Goal: Task Accomplishment & Management: Complete application form

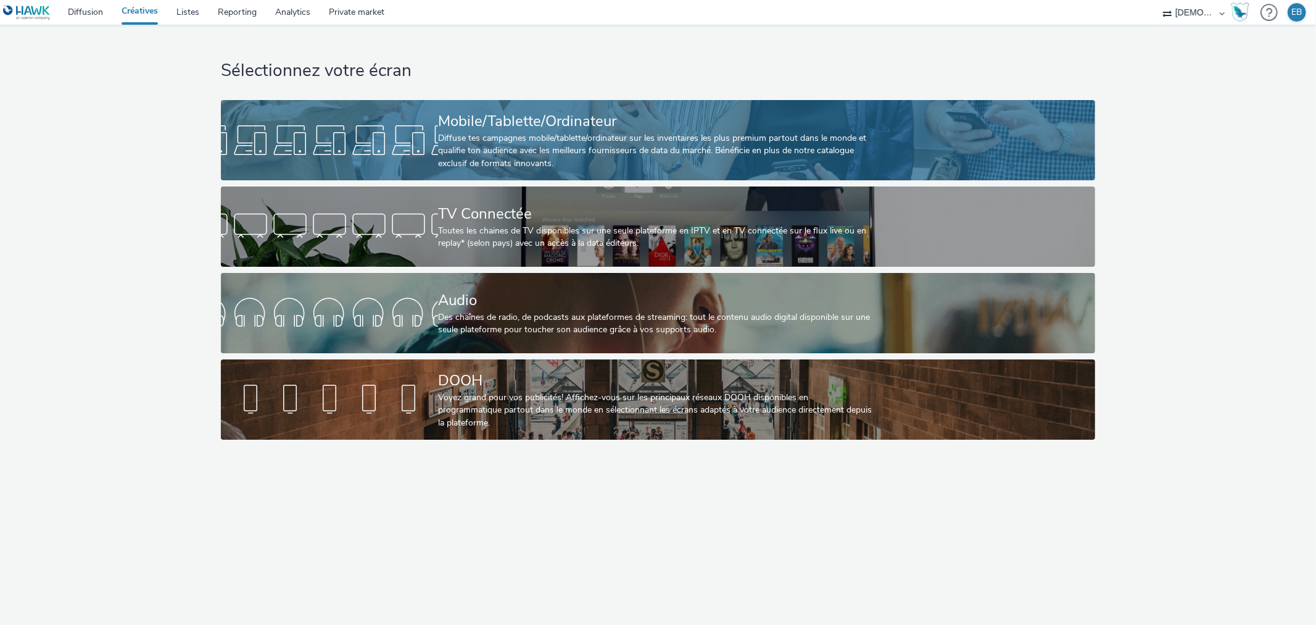
click at [841, 102] on div "Mobile/Tablette/Ordinateur Diffuse tes campagnes mobile/tablette/ordinateur sur…" at bounding box center [655, 140] width 435 height 80
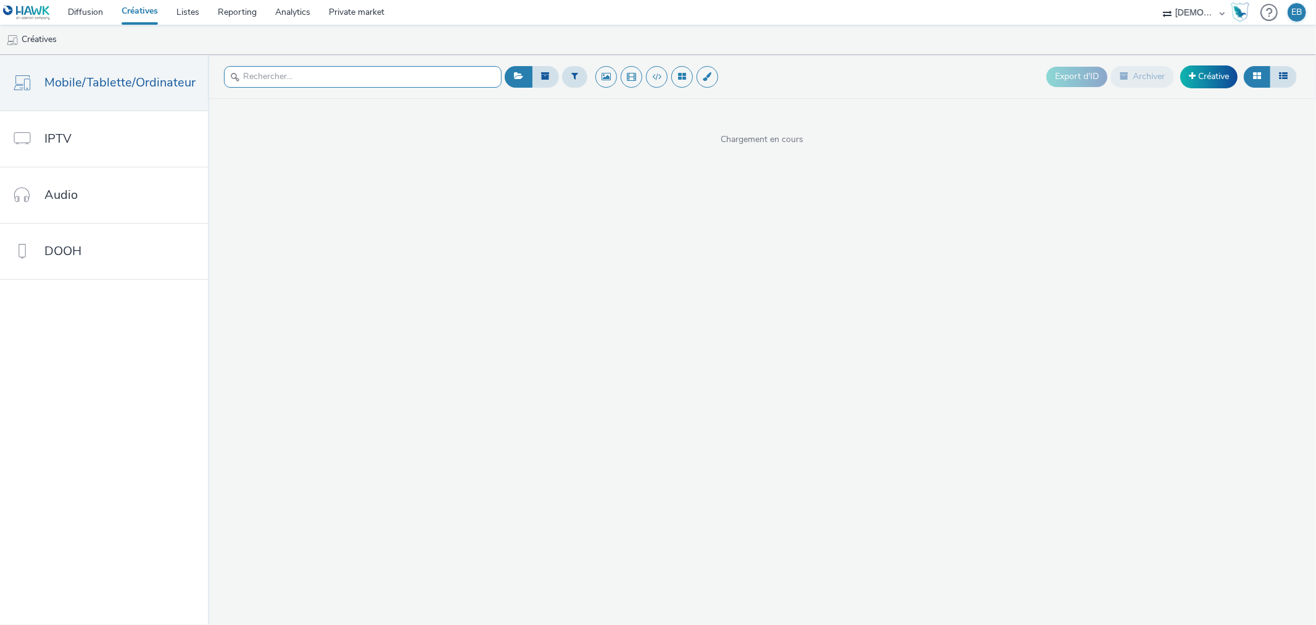
click at [365, 72] on input "text" at bounding box center [363, 77] width 278 height 22
click at [1191, 74] on span at bounding box center [1192, 76] width 7 height 9
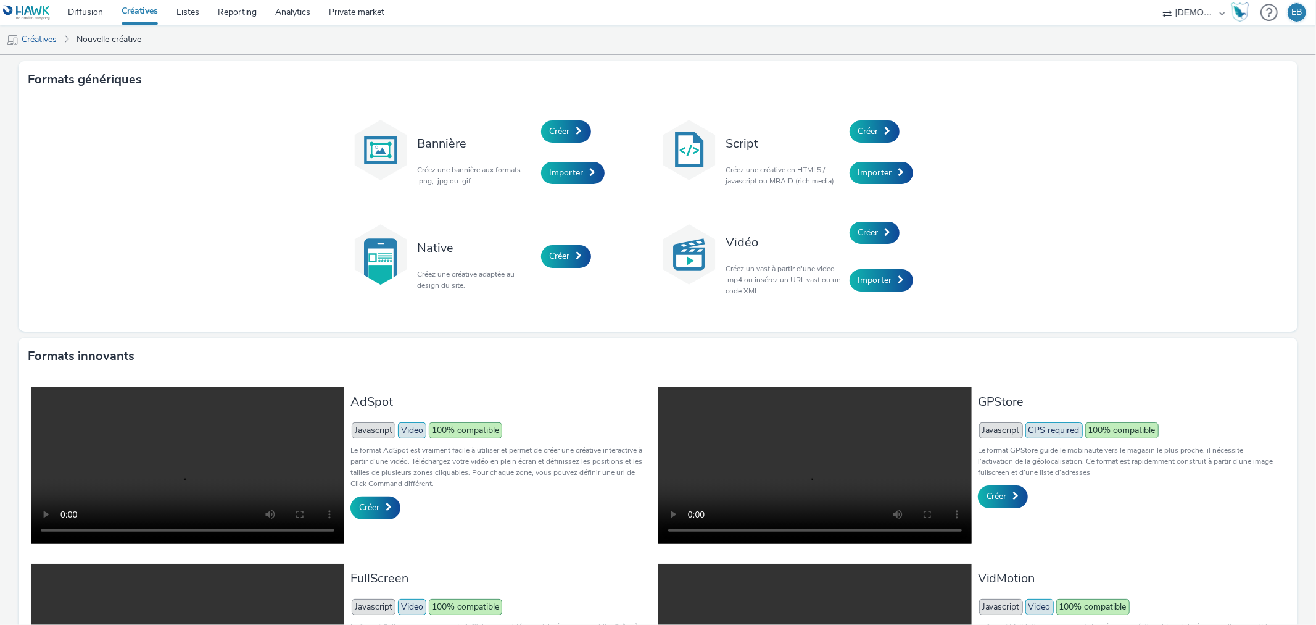
click at [870, 119] on div "Créer" at bounding box center [908, 131] width 117 height 42
click at [870, 130] on span "Créer" at bounding box center [869, 131] width 20 height 12
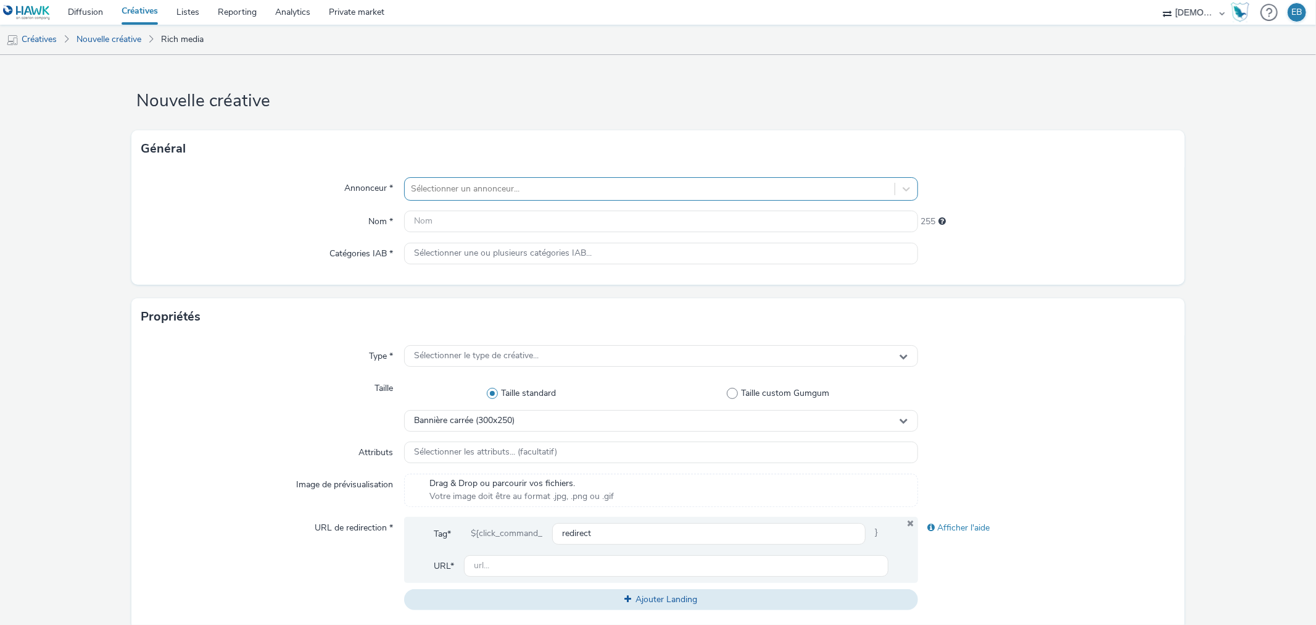
click at [494, 181] on div at bounding box center [649, 188] width 477 height 15
type input "kaufm"
click at [557, 212] on li "K&B KAUFMAN & BROAD" at bounding box center [661, 223] width 514 height 41
click at [522, 227] on input "text" at bounding box center [661, 221] width 514 height 22
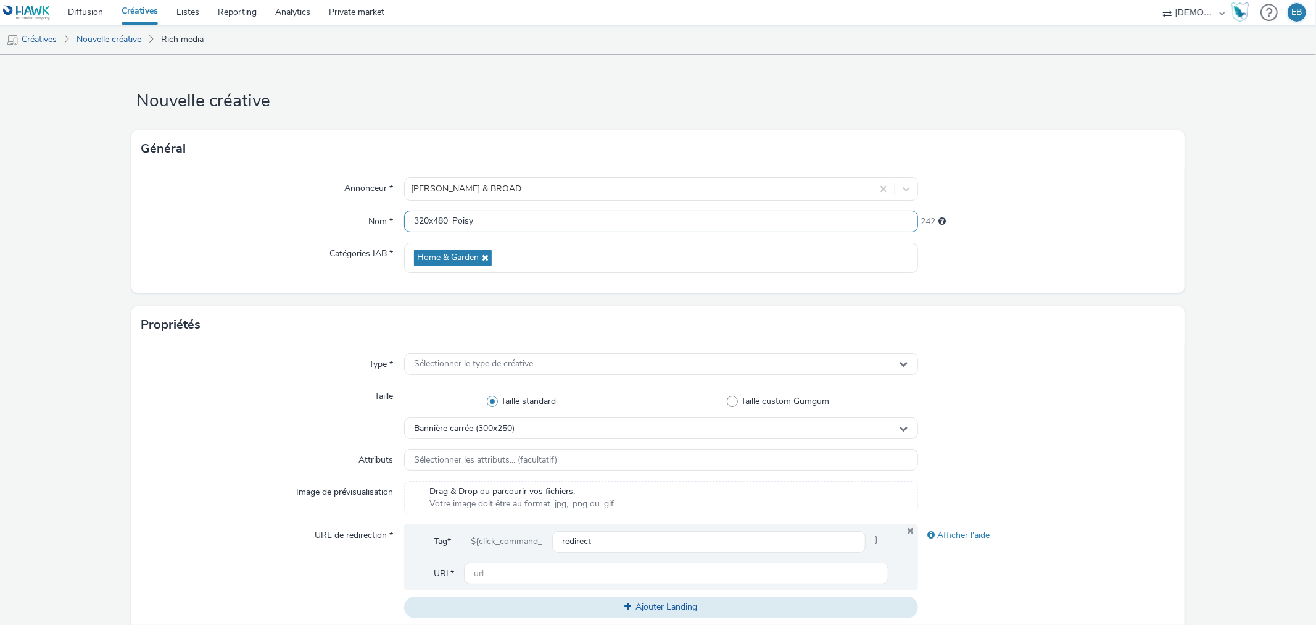
type input "320x480_Poisy"
click at [520, 352] on div "Type * Sélectionner le type de créative... Taille Taille standard Taille custom…" at bounding box center [657, 490] width 1053 height 294
click at [522, 360] on span "Sélectionner le type de créative..." at bounding box center [476, 364] width 125 height 10
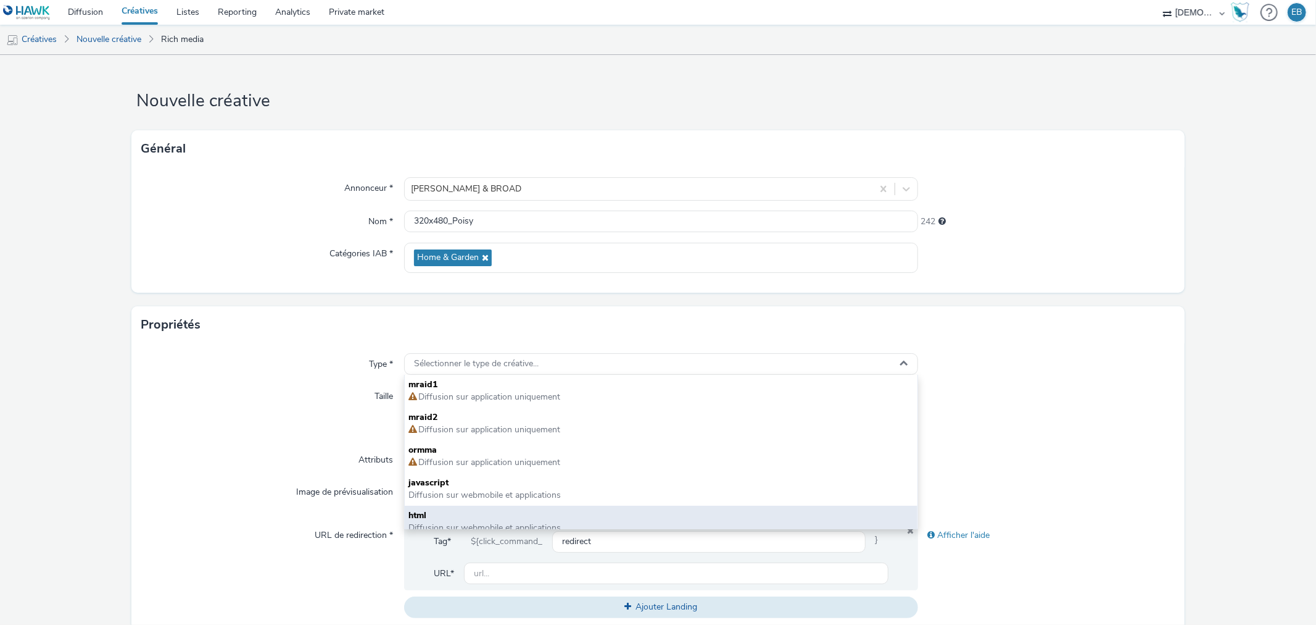
click at [431, 507] on div "html Diffusion sur webmobile et applications" at bounding box center [661, 521] width 512 height 33
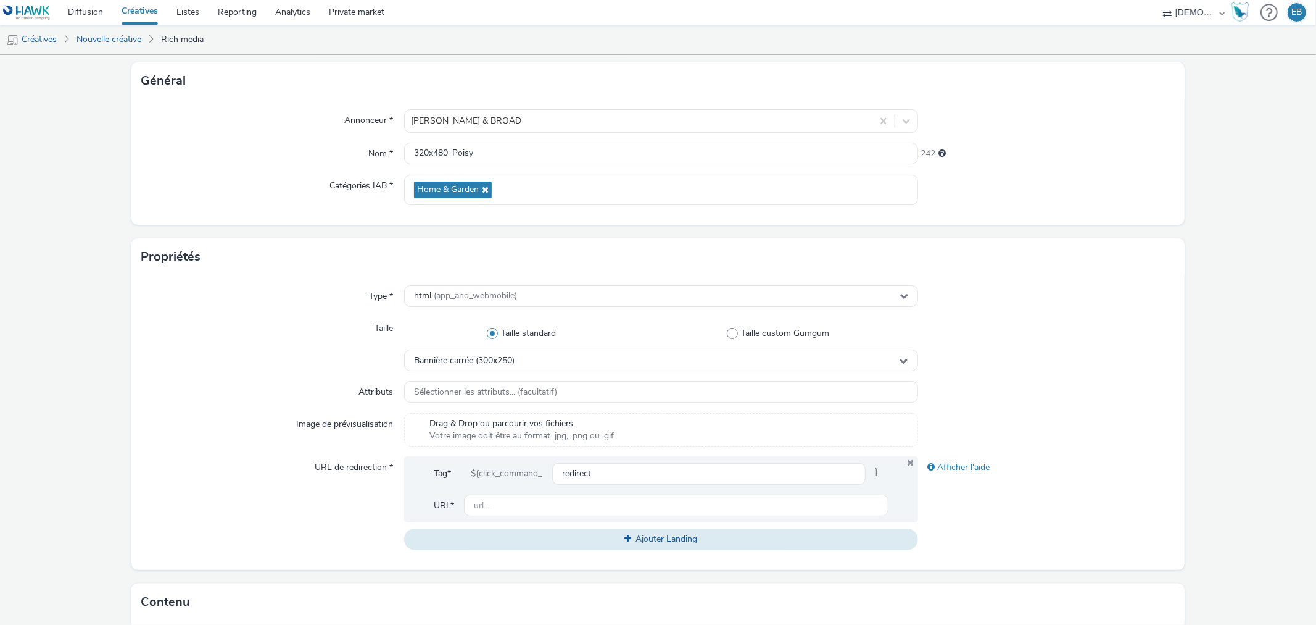
scroll to position [69, 0]
click at [496, 362] on span "Bannière carrée (300x250)" at bounding box center [464, 360] width 101 height 10
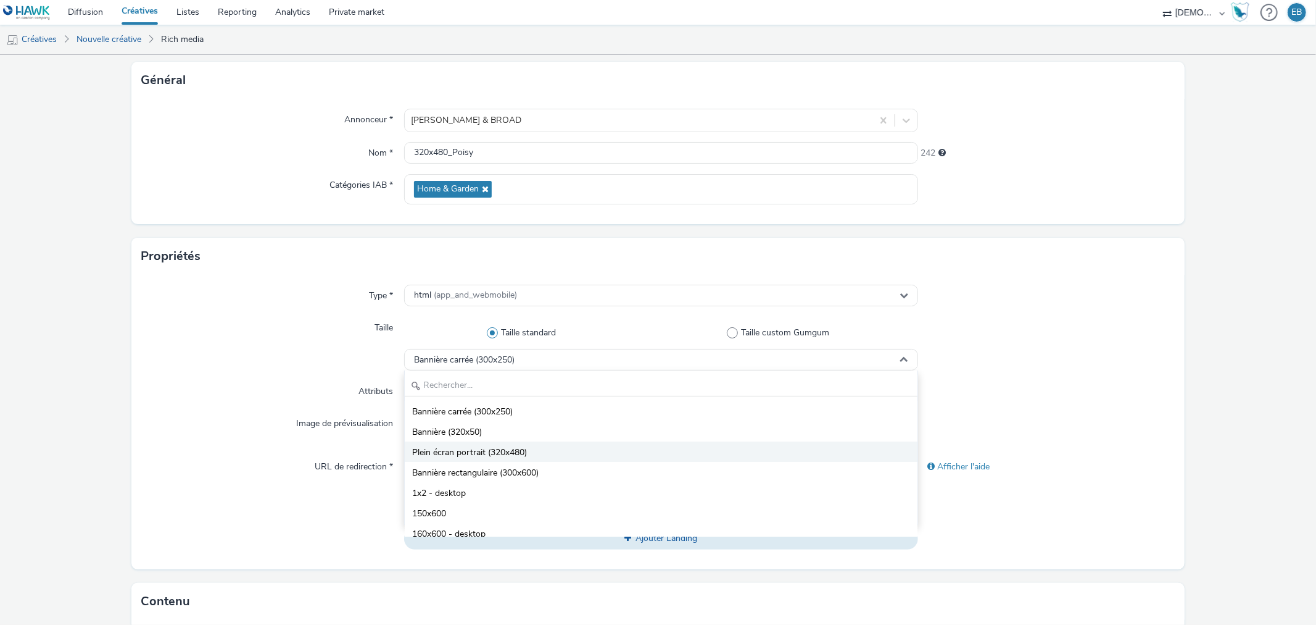
click at [489, 455] on span "Plein écran portrait (320x480)" at bounding box center [469, 452] width 115 height 12
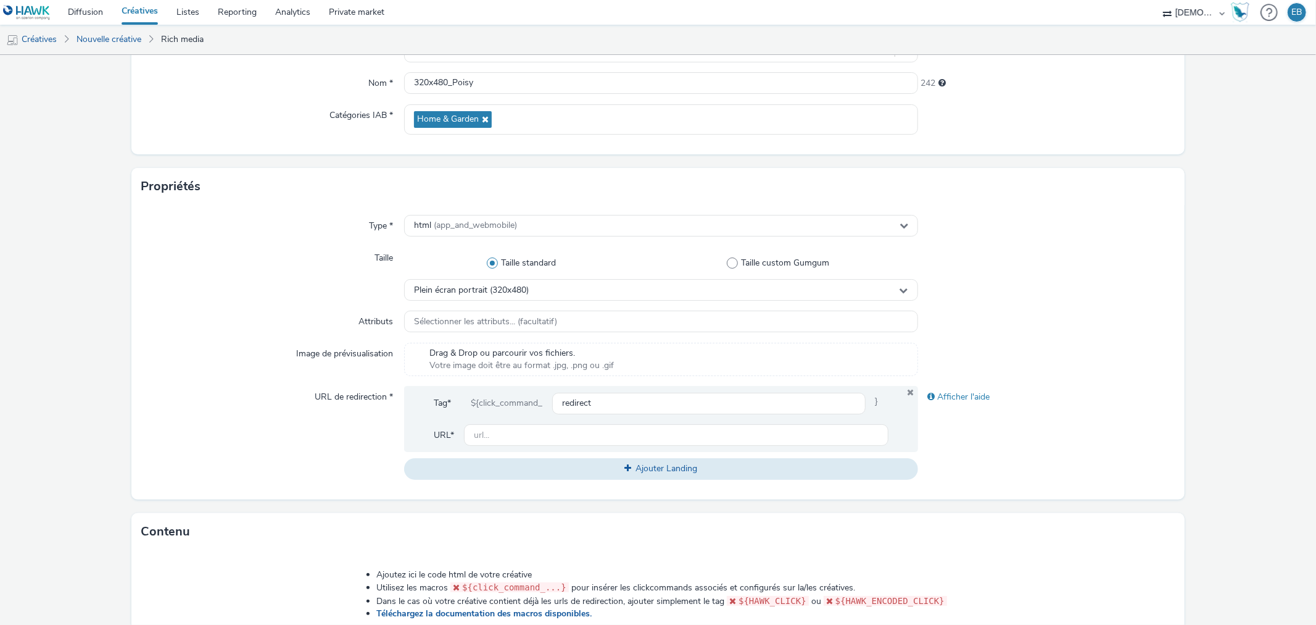
scroll to position [206, 0]
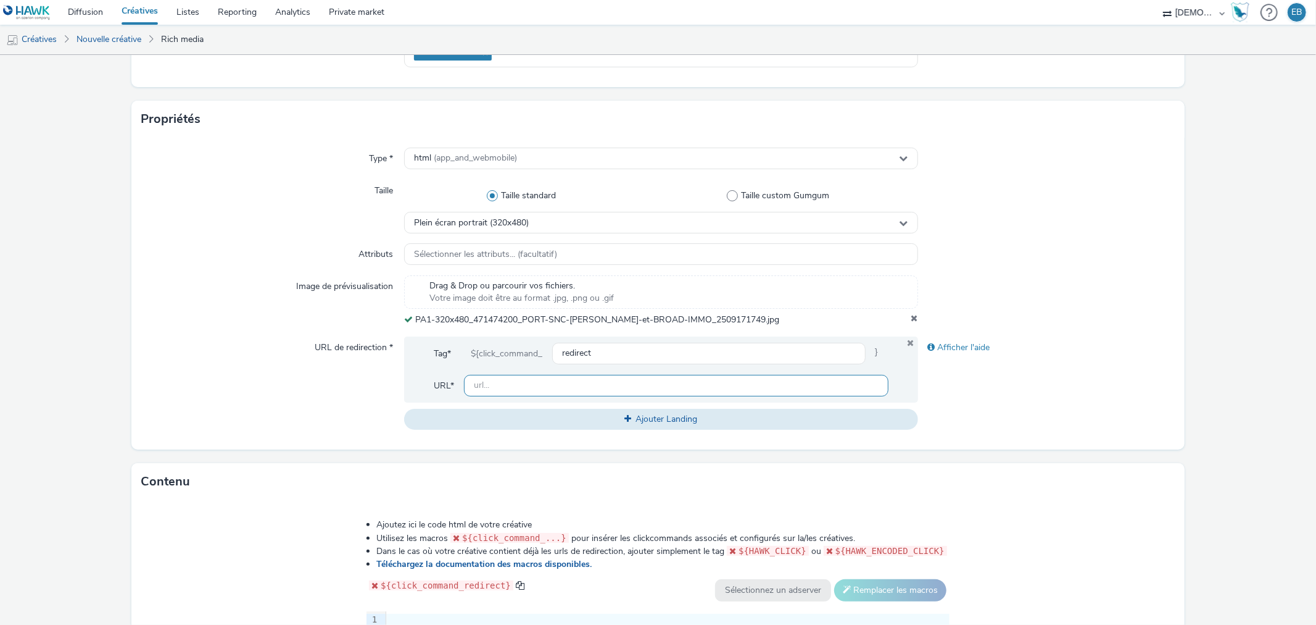
click at [595, 391] on input "text" at bounding box center [676, 386] width 424 height 22
paste input "https://www.kaufmanbroad.fr/achat-immobilier-neuf/auvergne-rhone-alpes/haute-sa…"
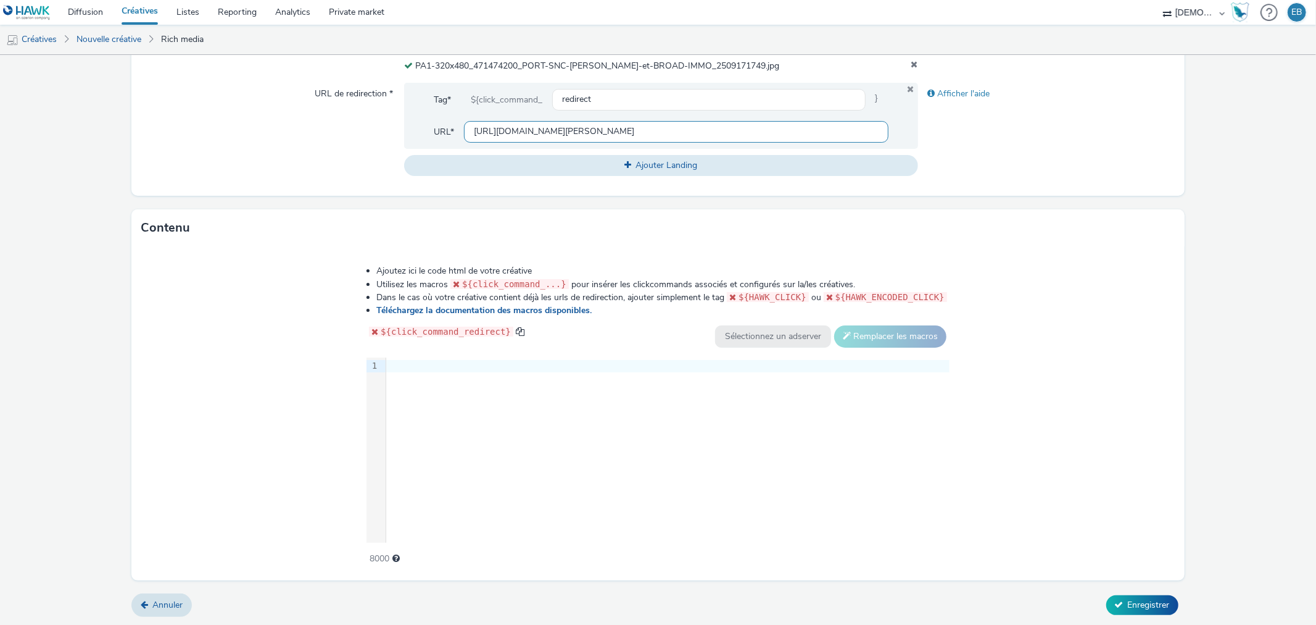
type input "https://www.kaufmanbroad.fr/achat-immobilier-neuf/auvergne-rhone-alpes/haute-sa…"
click at [539, 425] on div "9 1 ›" at bounding box center [658, 449] width 583 height 185
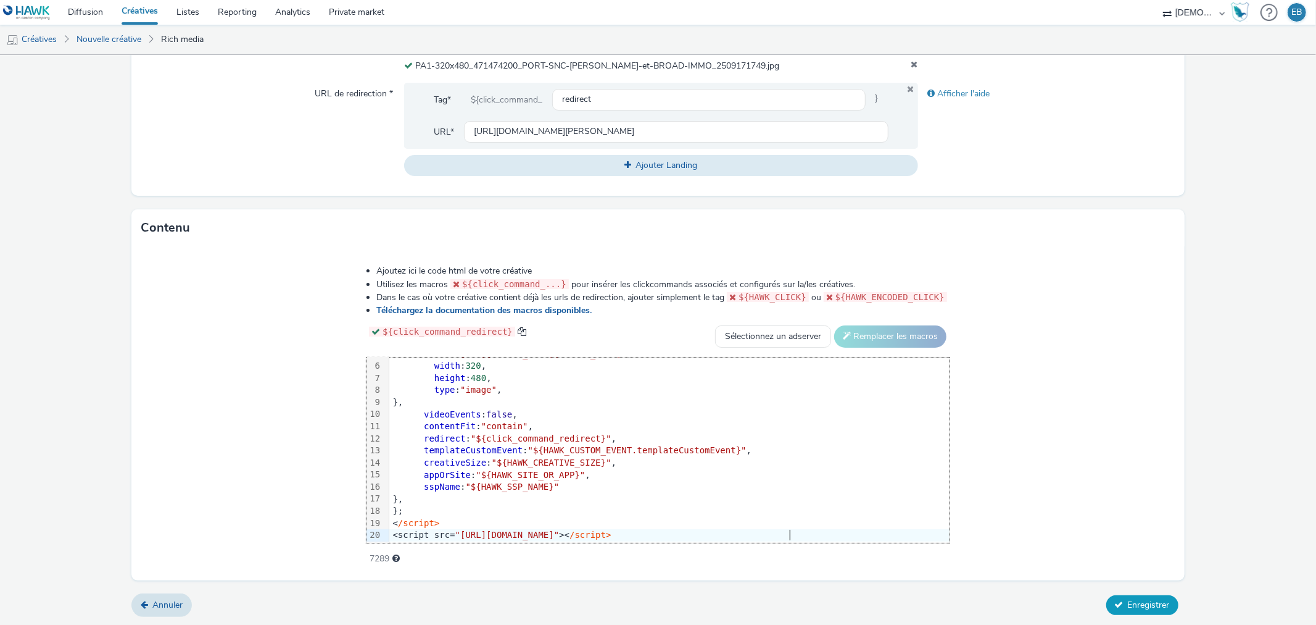
click at [1126, 609] on button "Enregistrer" at bounding box center [1143, 605] width 72 height 20
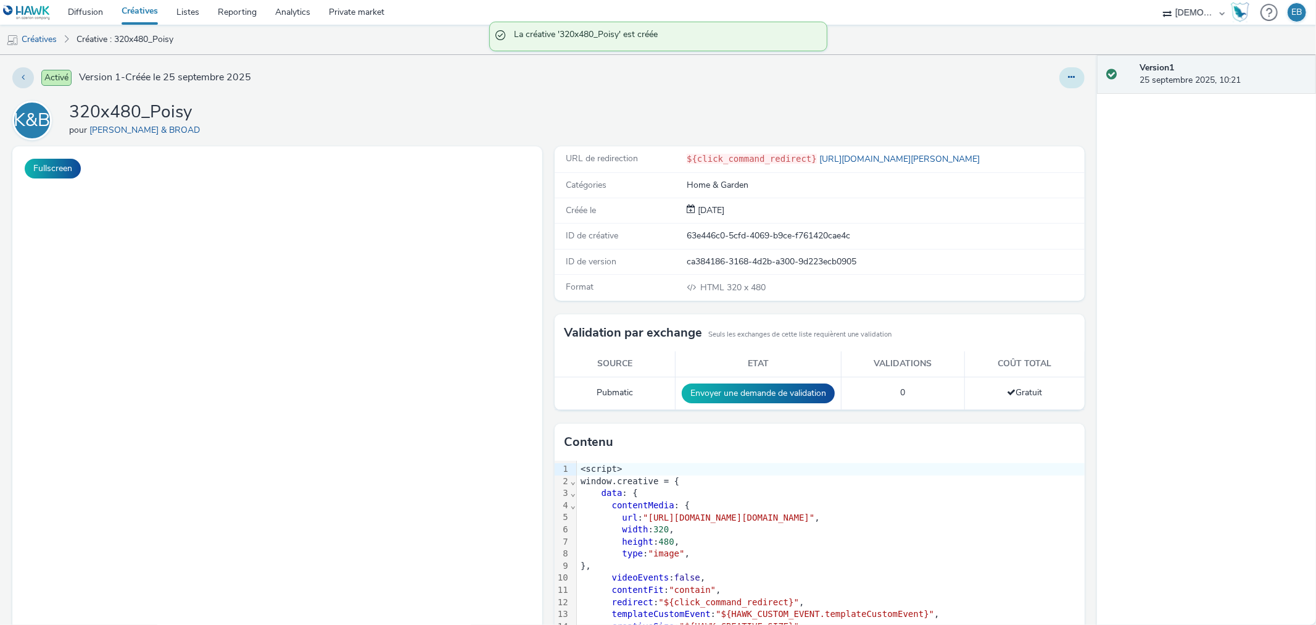
click at [1069, 78] on button at bounding box center [1072, 77] width 25 height 21
click at [1028, 101] on link "Modifier" at bounding box center [1038, 102] width 93 height 25
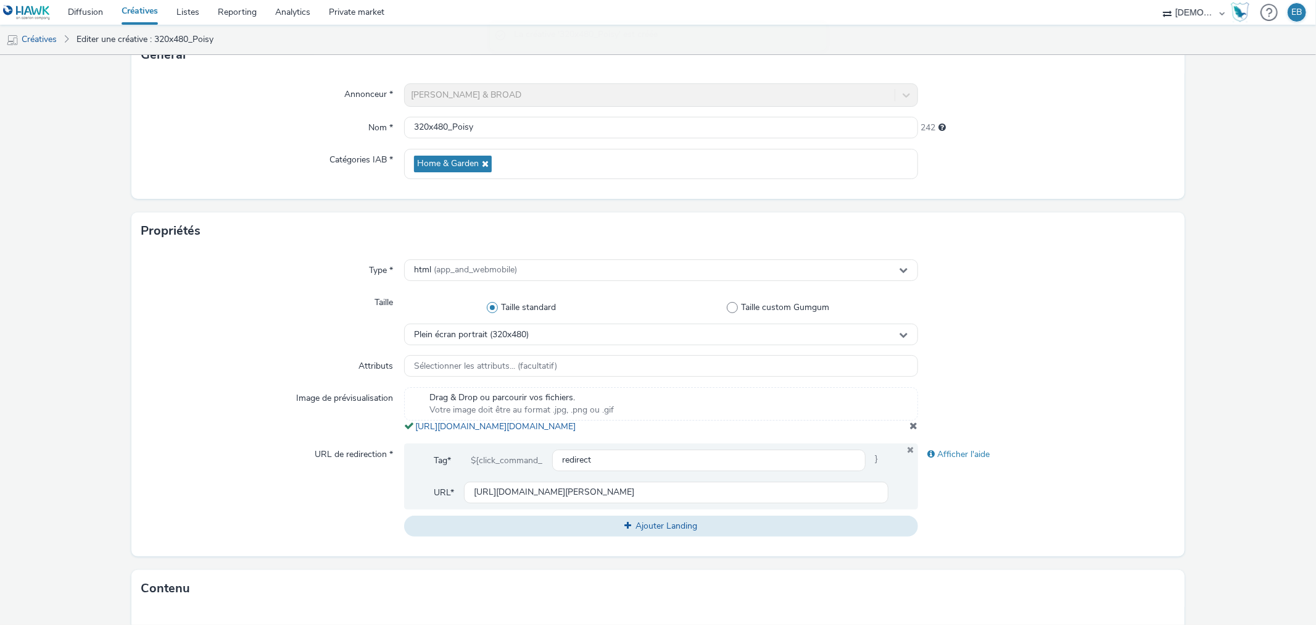
scroll to position [206, 0]
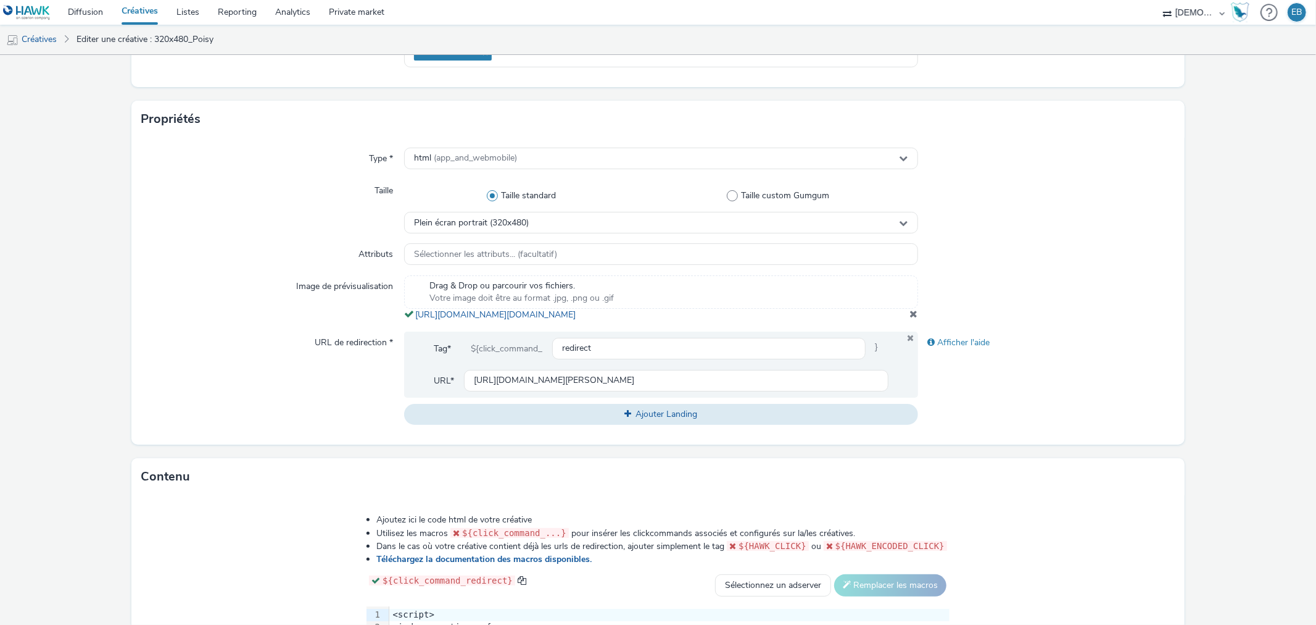
drag, startPoint x: 694, startPoint y: 331, endPoint x: 412, endPoint y: 317, distance: 282.4
click at [412, 317] on div "Drag & Drop ou parcourir vos fichiers. Votre image doit être au format .jpg, .p…" at bounding box center [661, 298] width 514 height 46
copy link "https://tabmo-cdn.s3.eu-west-1.amazonaws.com/hawk.tabmo.io/organizations/38dc92…"
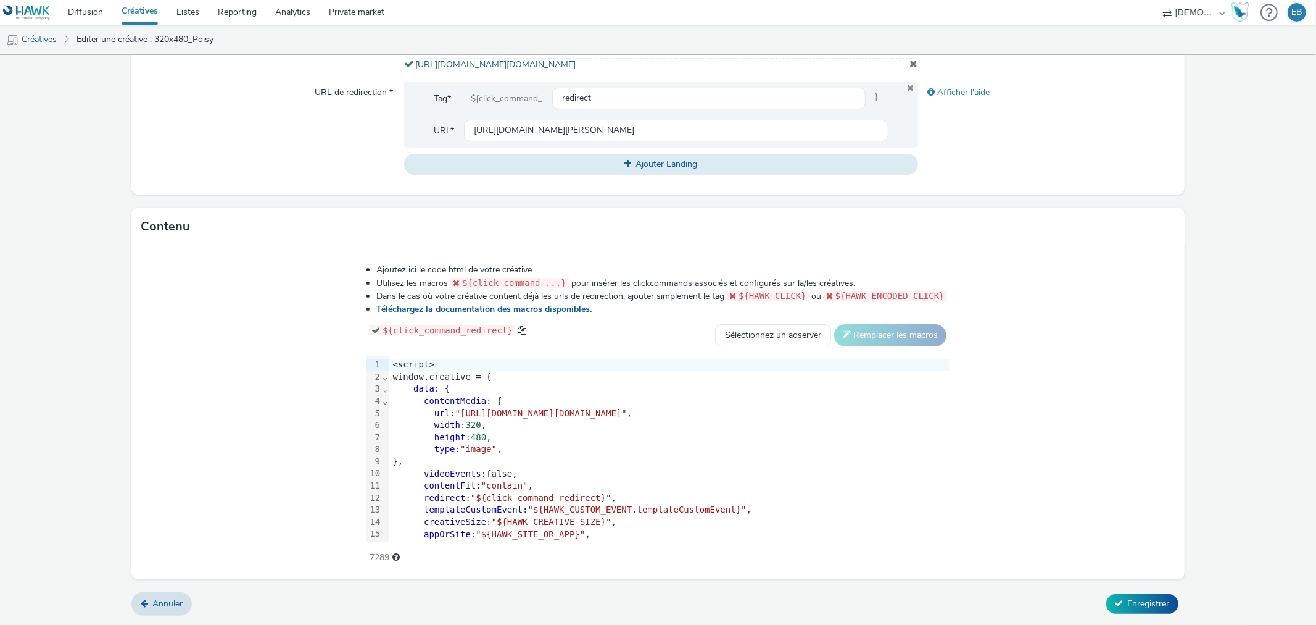
scroll to position [467, 0]
drag, startPoint x: 312, startPoint y: 414, endPoint x: 1065, endPoint y: 415, distance: 753.0
click at [627, 415] on span ""https://tabmo-cdn.s3.eu-west-1.amazonaws.com/hawk.tabmo.io/organizations/38dc9…" at bounding box center [541, 413] width 172 height 10
click at [1140, 609] on button "Enregistrer" at bounding box center [1143, 604] width 72 height 20
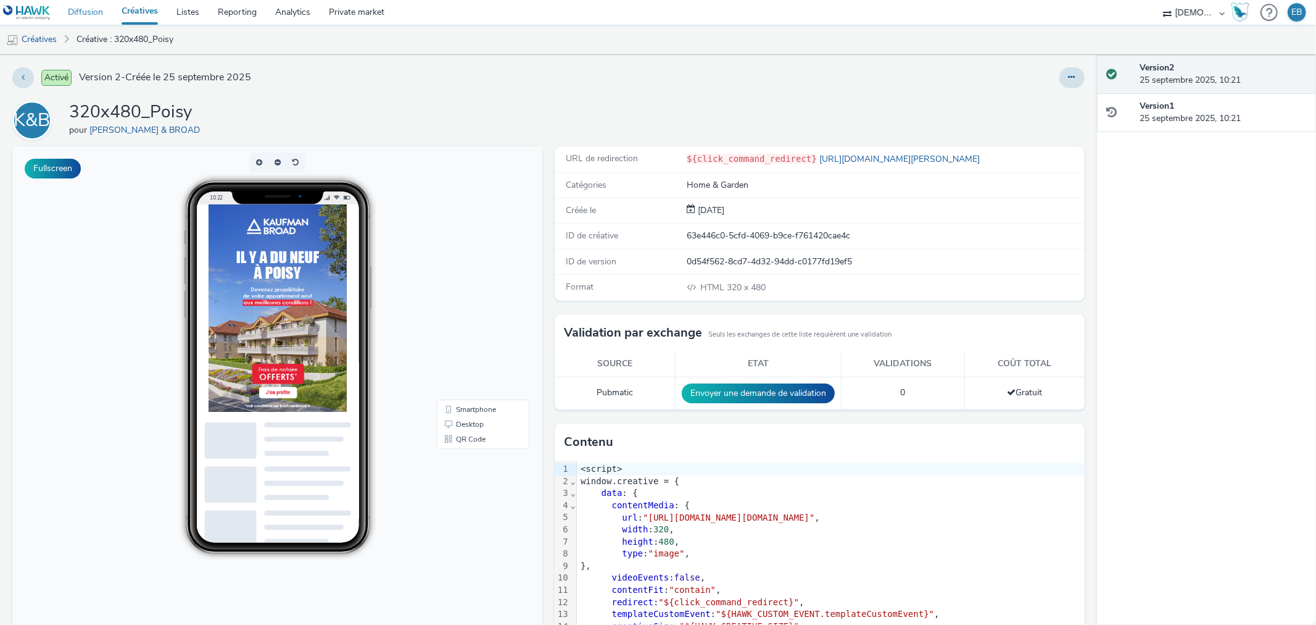
click at [83, 15] on link "Diffusion" at bounding box center [86, 12] width 54 height 25
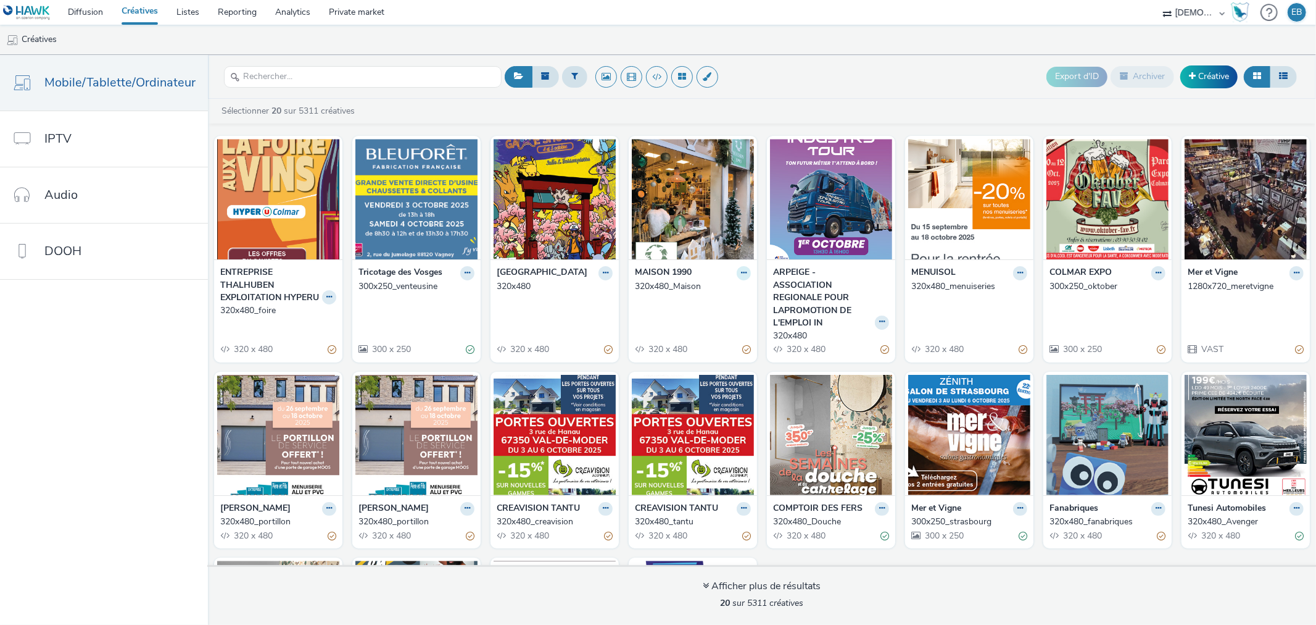
click at [737, 272] on button at bounding box center [744, 273] width 14 height 14
click at [694, 291] on link "Modifier" at bounding box center [705, 294] width 93 height 25
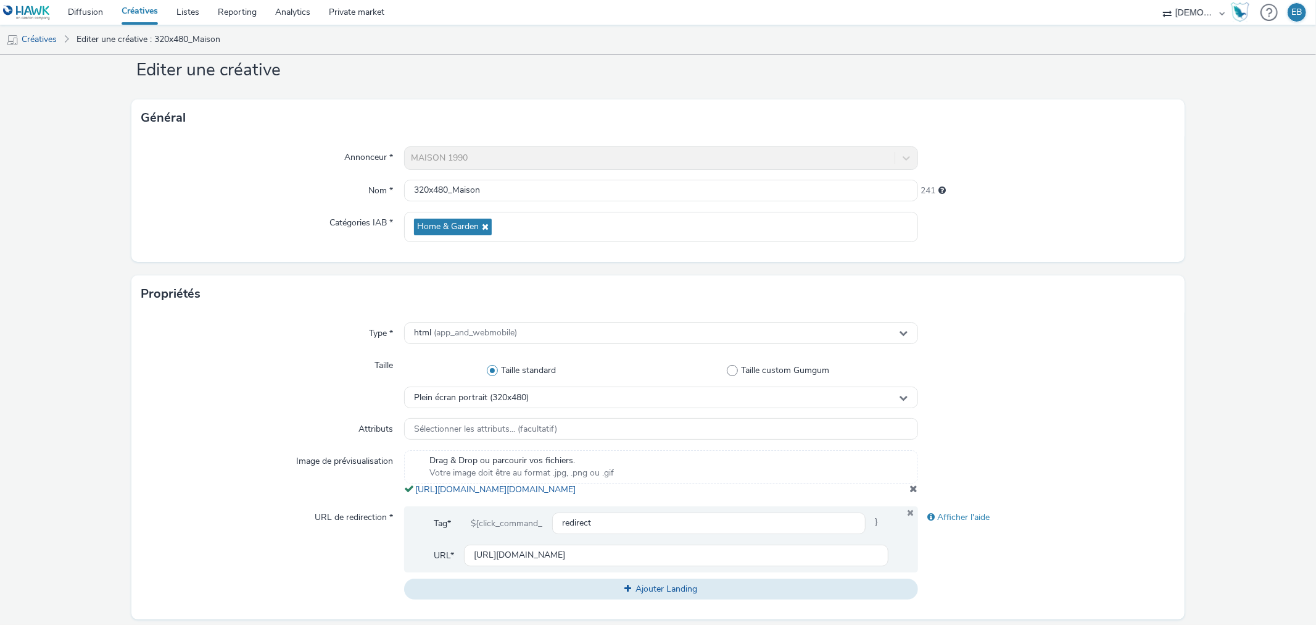
scroll to position [442, 0]
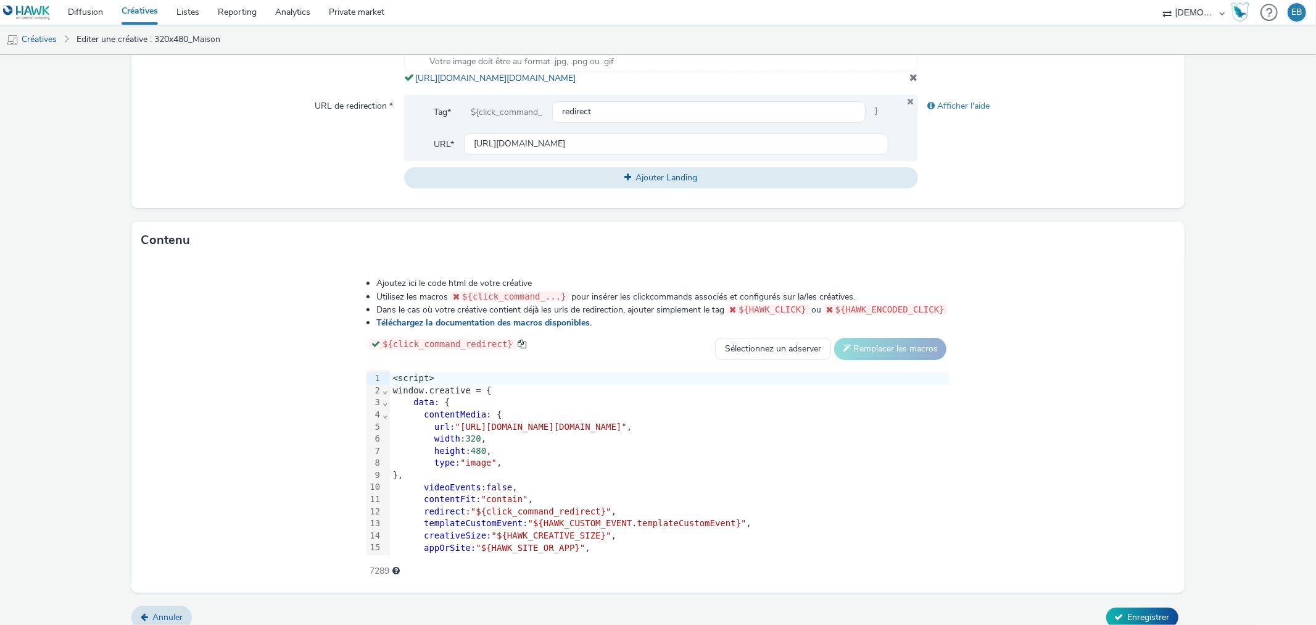
click at [568, 445] on div "width : 320 ," at bounding box center [669, 439] width 560 height 12
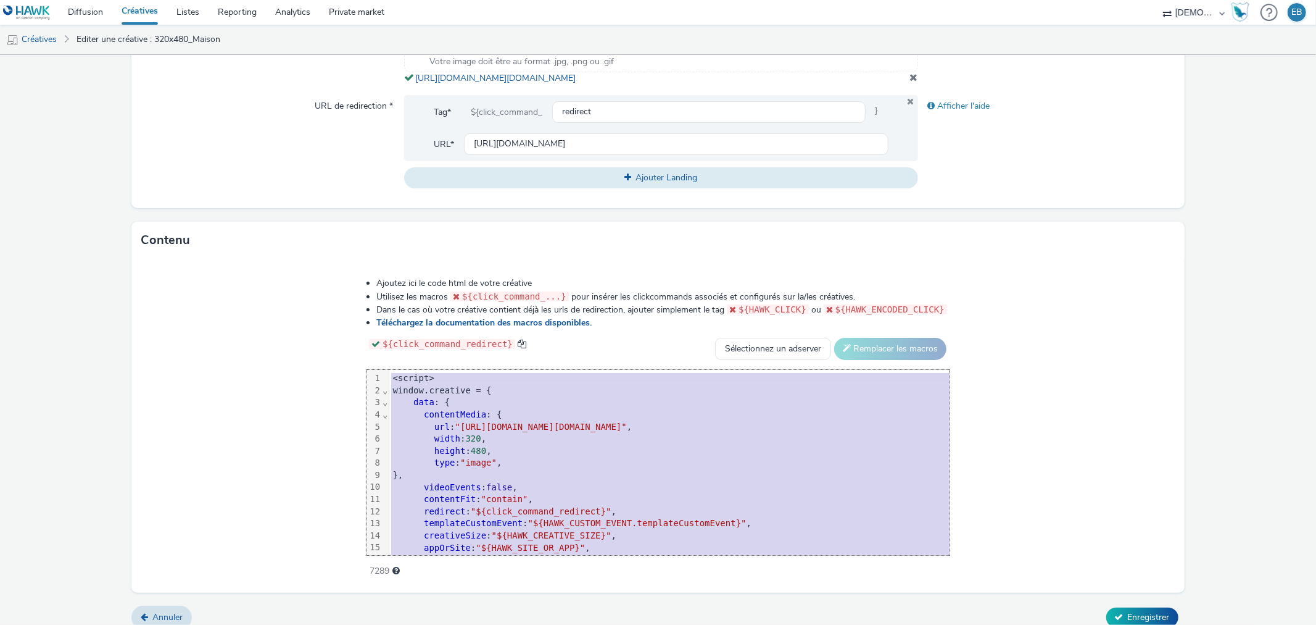
copy div "<script> window.creative = { data : { contentMedia : { url : "https://tabmo-cdn…"
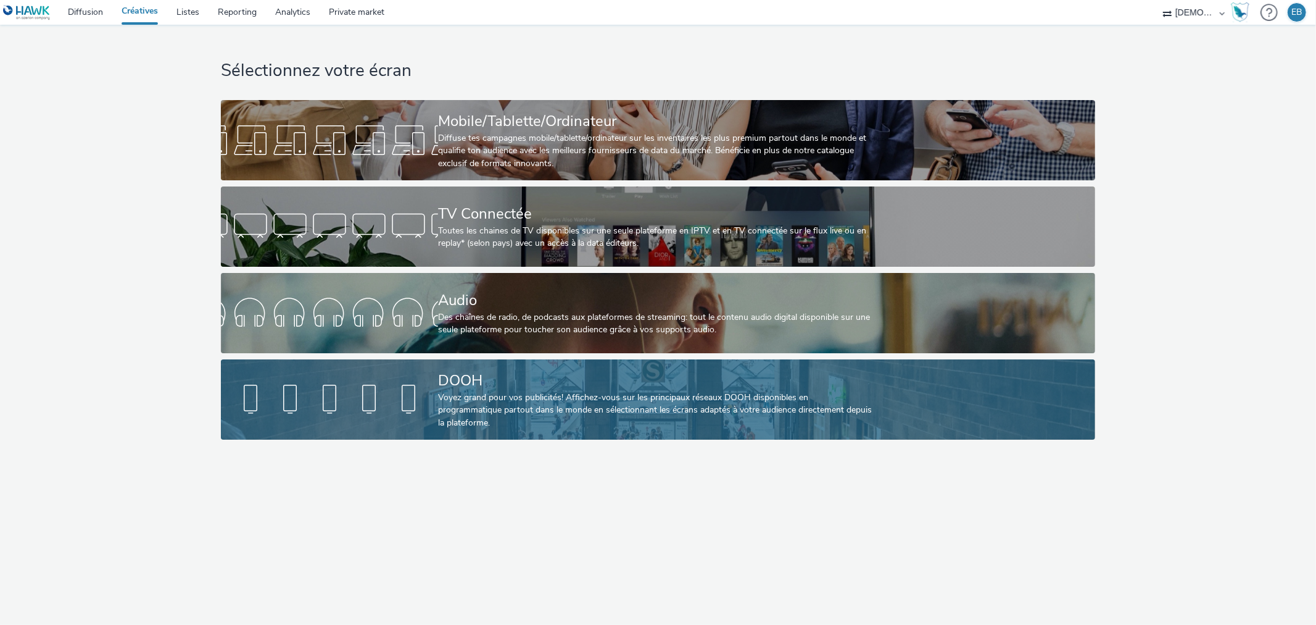
click at [506, 372] on div "DOOH Voyez grand pour vos publicités! Affichez-vous sur les principaux réseaux …" at bounding box center [655, 399] width 435 height 80
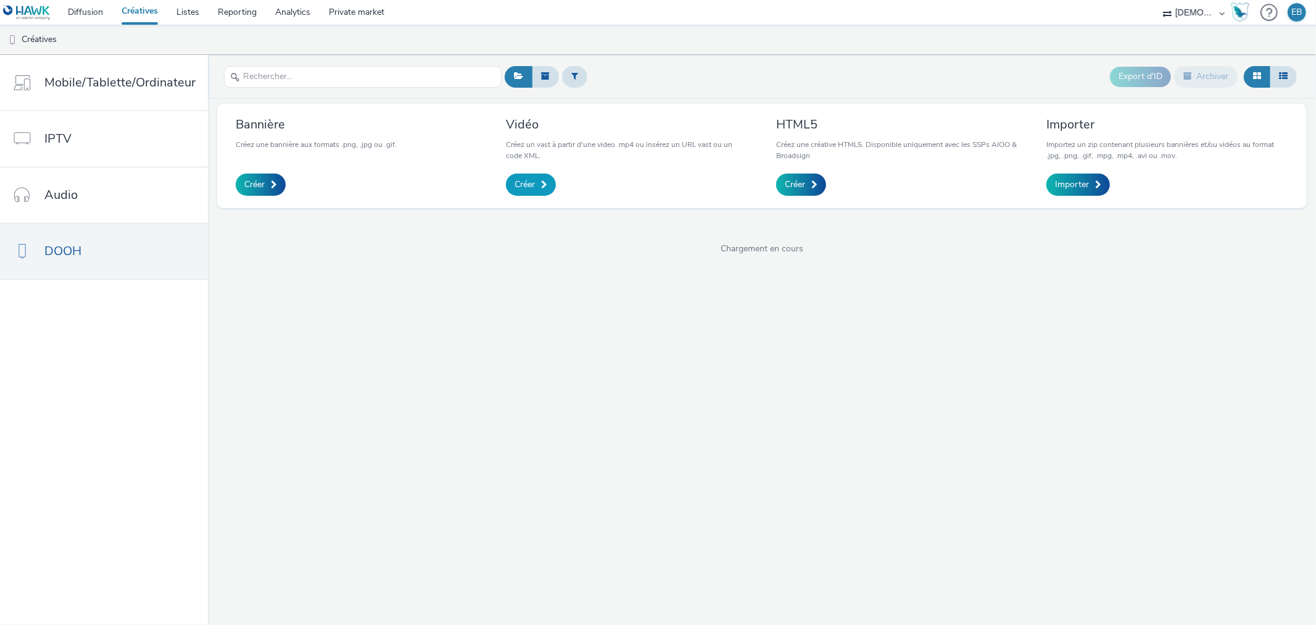
click at [520, 182] on span "Créer" at bounding box center [525, 184] width 20 height 12
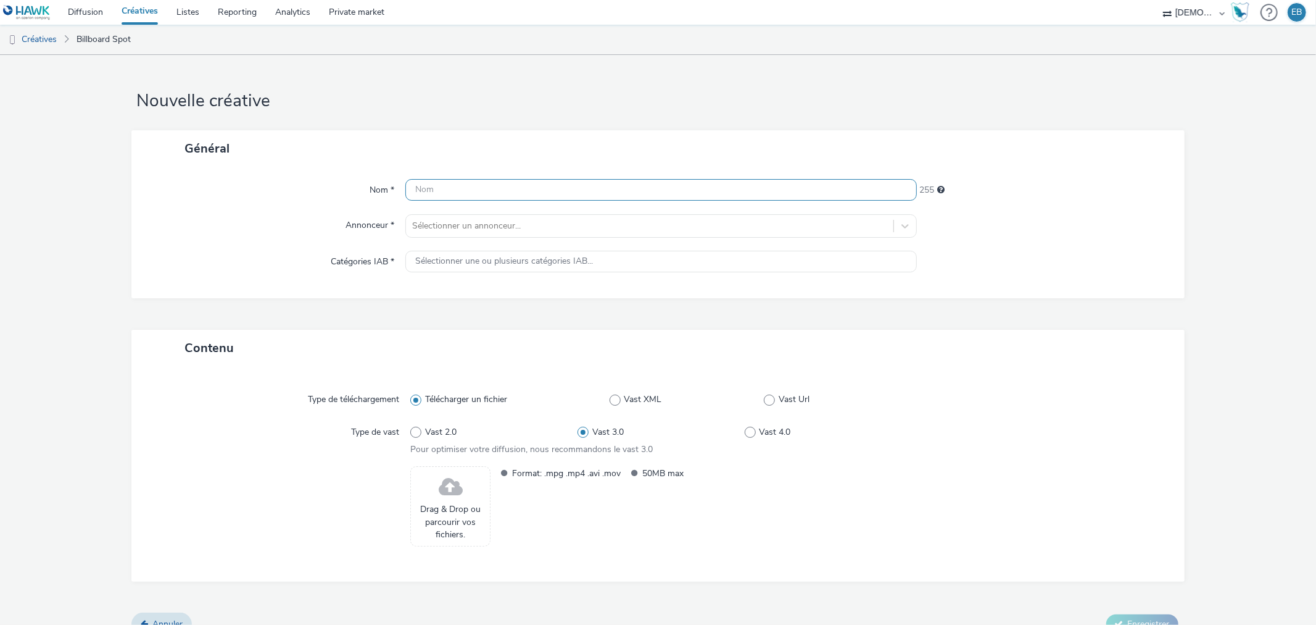
click at [491, 196] on input "text" at bounding box center [661, 190] width 511 height 22
type input "DOOH-[PERSON_NAME]"
click at [429, 231] on div at bounding box center [649, 225] width 475 height 15
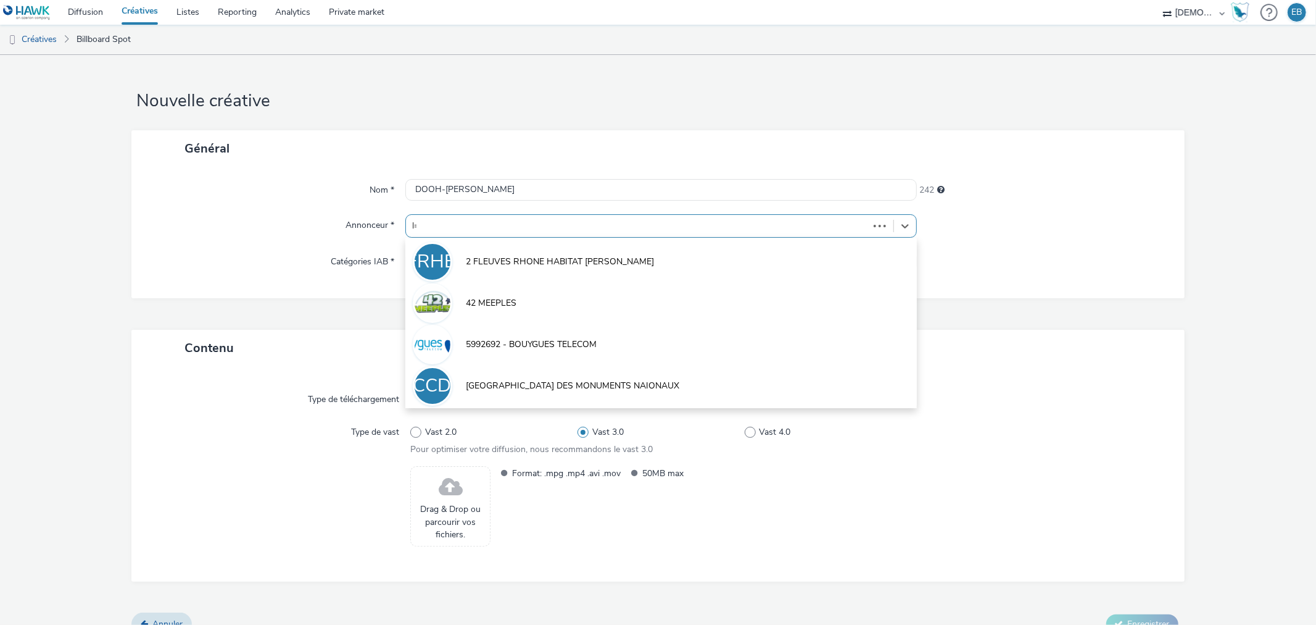
type input "l"
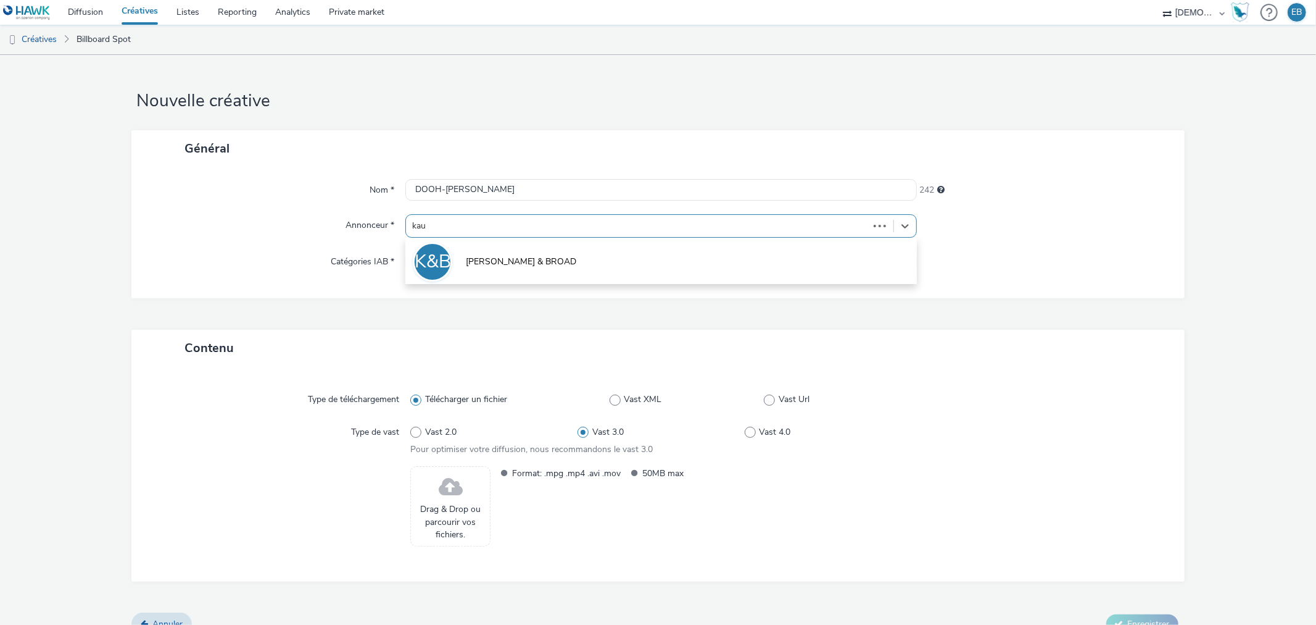
type input "kauf"
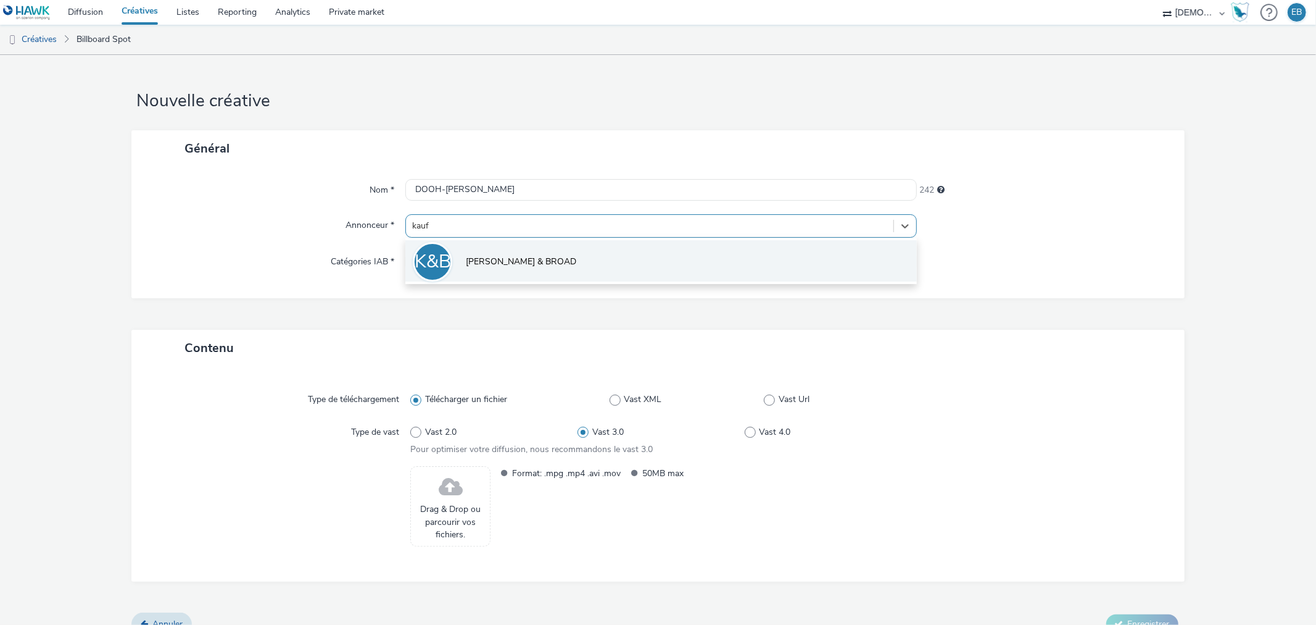
click at [497, 265] on span "[PERSON_NAME] & BROAD" at bounding box center [521, 262] width 110 height 12
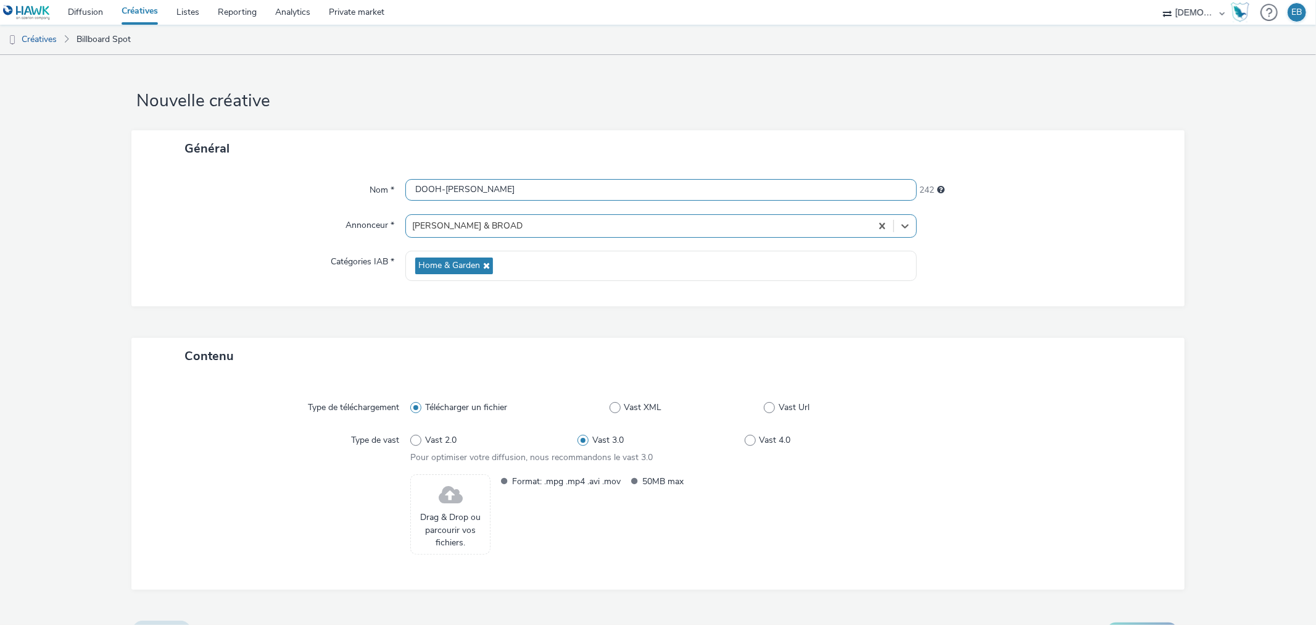
click at [509, 196] on input "DOOH-[PERSON_NAME]" at bounding box center [661, 190] width 511 height 22
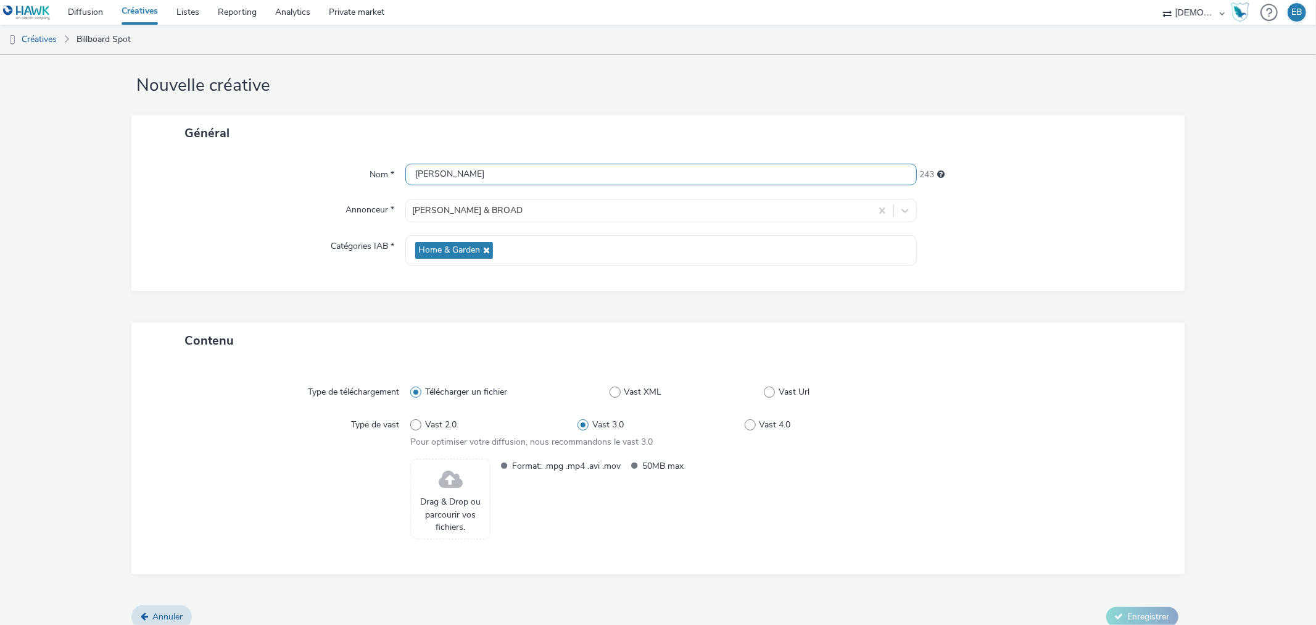
scroll to position [27, 0]
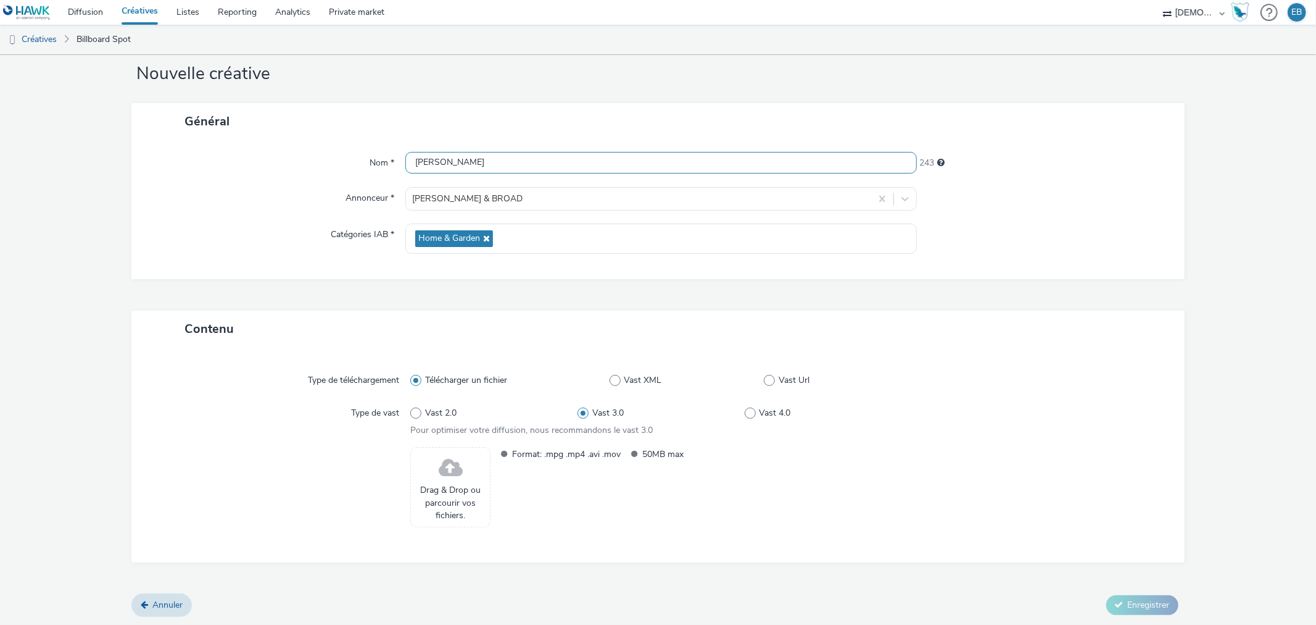
type input "[PERSON_NAME]"
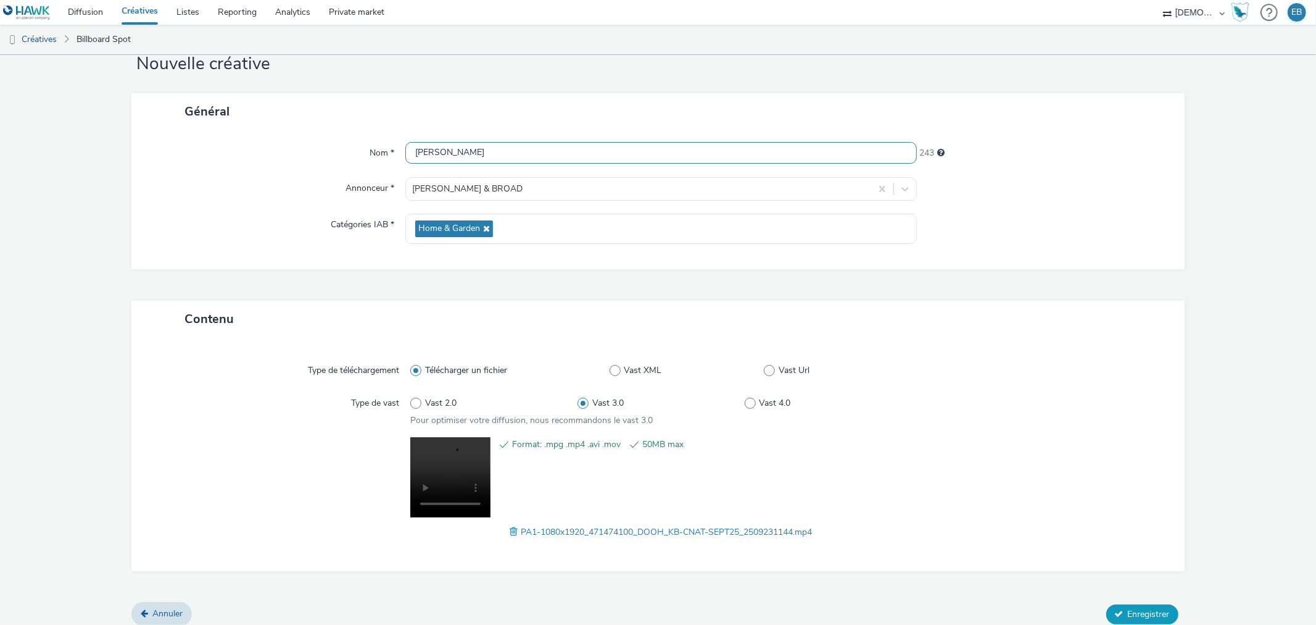
scroll to position [46, 0]
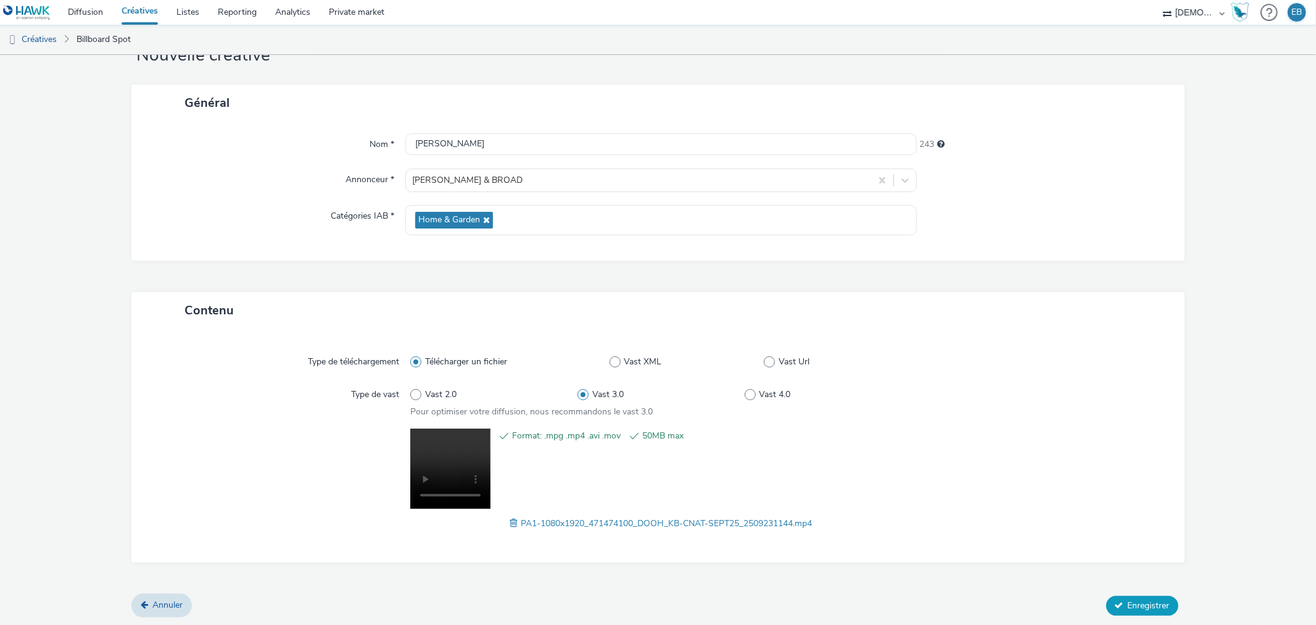
click at [1134, 606] on span "Enregistrer" at bounding box center [1149, 605] width 42 height 12
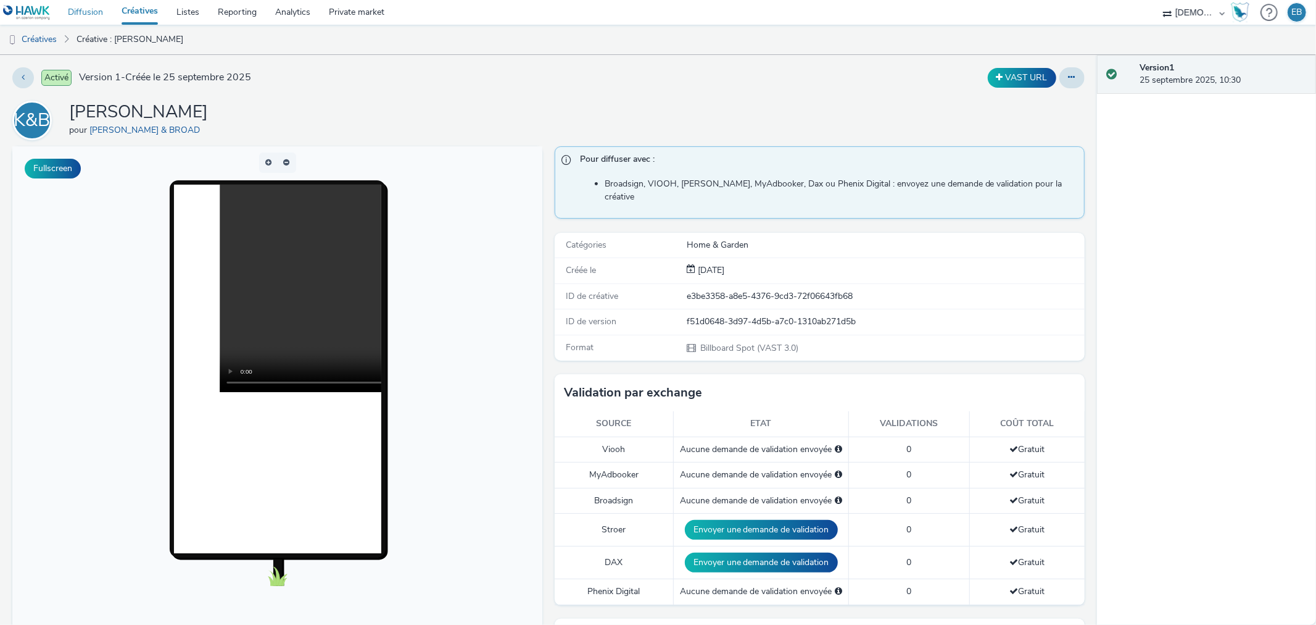
click at [98, 2] on link "Diffusion" at bounding box center [86, 12] width 54 height 25
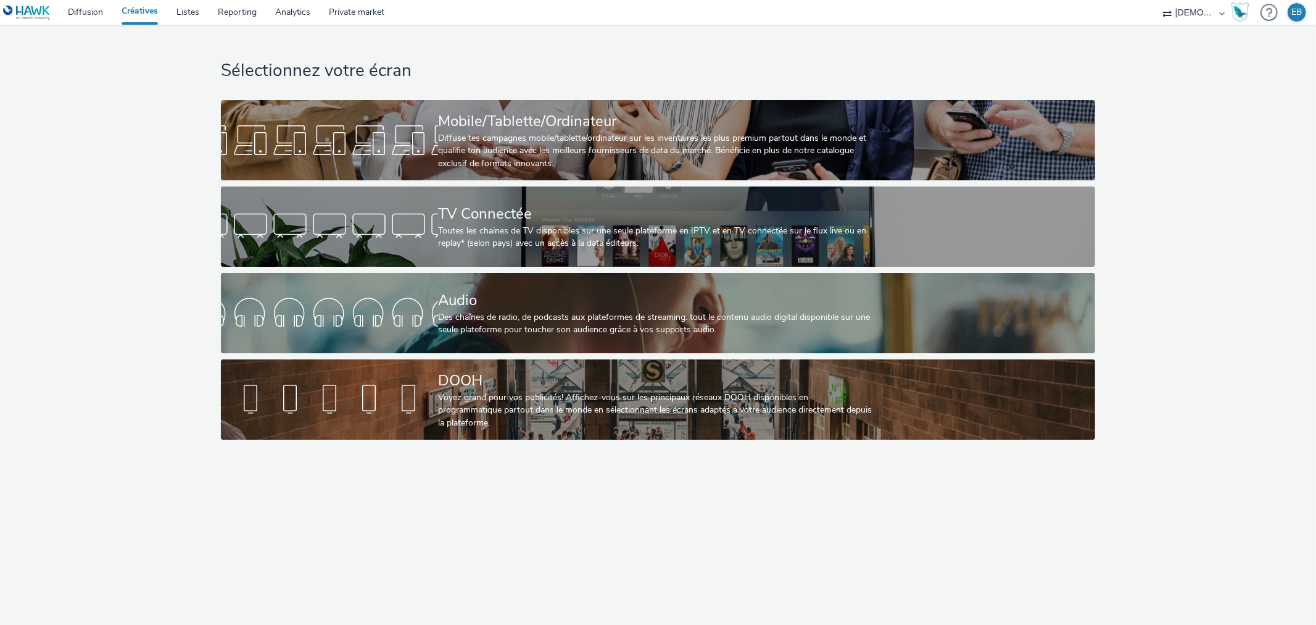
click at [678, 443] on div "Sélectionnez votre écran Mobile/Tablette/Ordinateur Diffuse tes campagnes mobil…" at bounding box center [658, 235] width 883 height 421
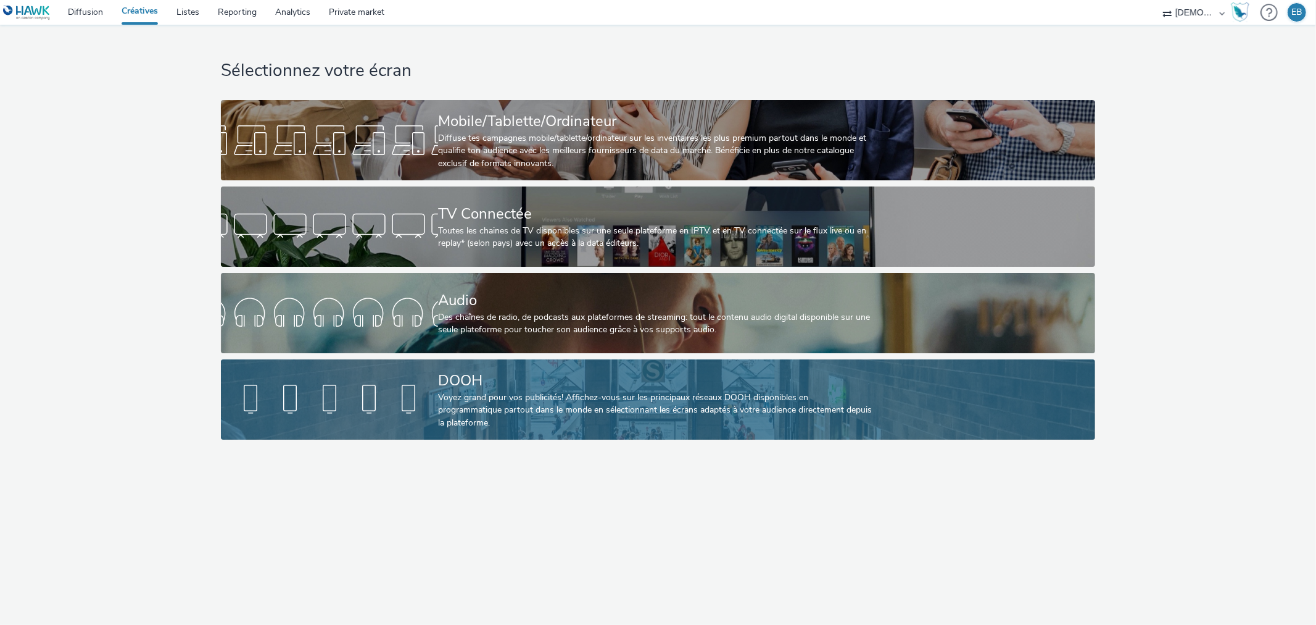
click at [679, 436] on div "DOOH Voyez grand pour vos publicités! Affichez-vous sur les principaux réseaux …" at bounding box center [655, 399] width 435 height 80
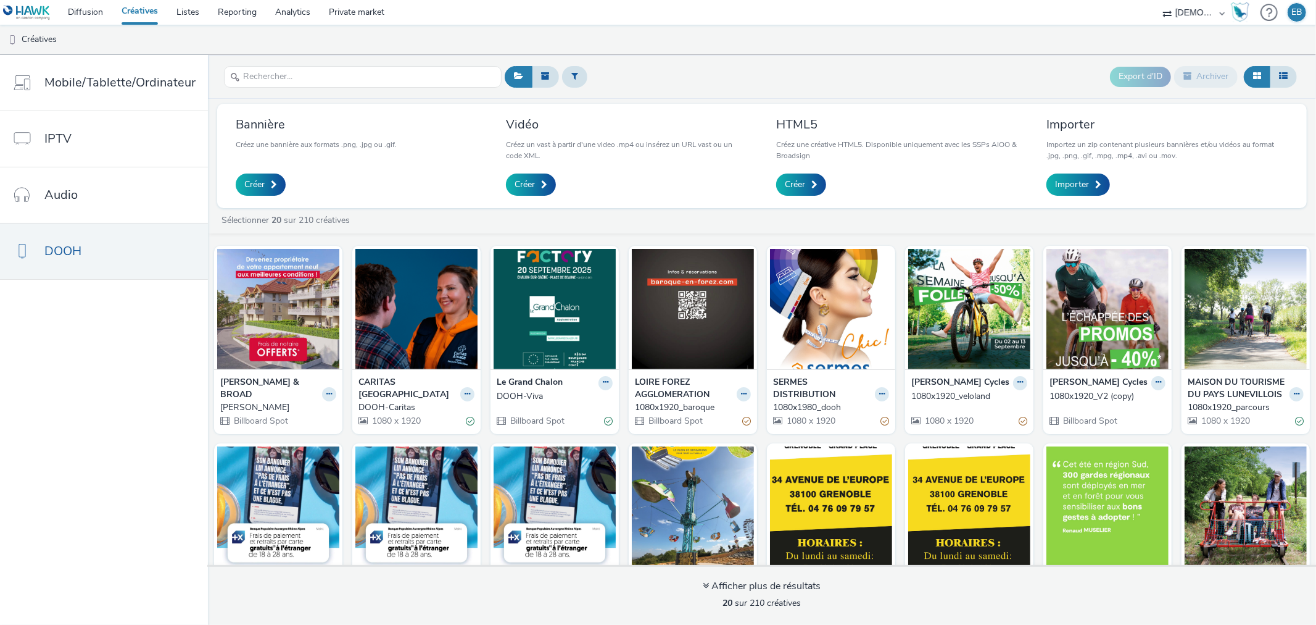
click at [256, 381] on strong "[PERSON_NAME] & BROAD" at bounding box center [269, 388] width 99 height 25
click at [266, 354] on img at bounding box center [278, 309] width 122 height 120
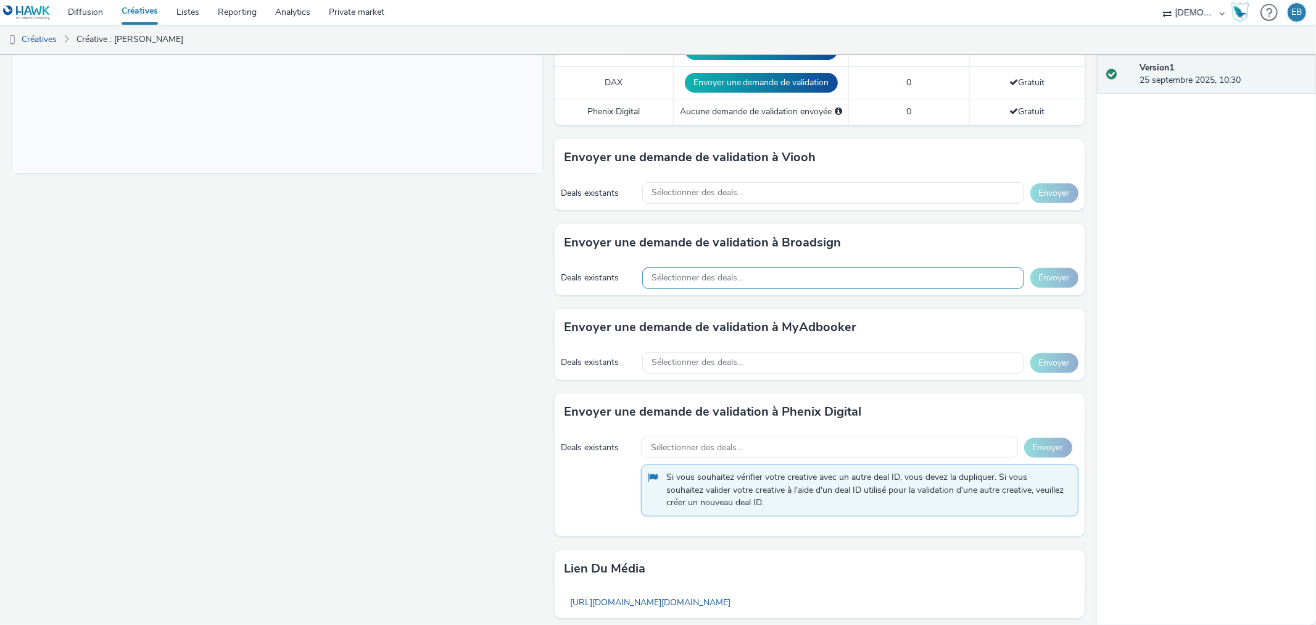
click at [754, 272] on div "Sélectionner des deals..." at bounding box center [834, 278] width 382 height 22
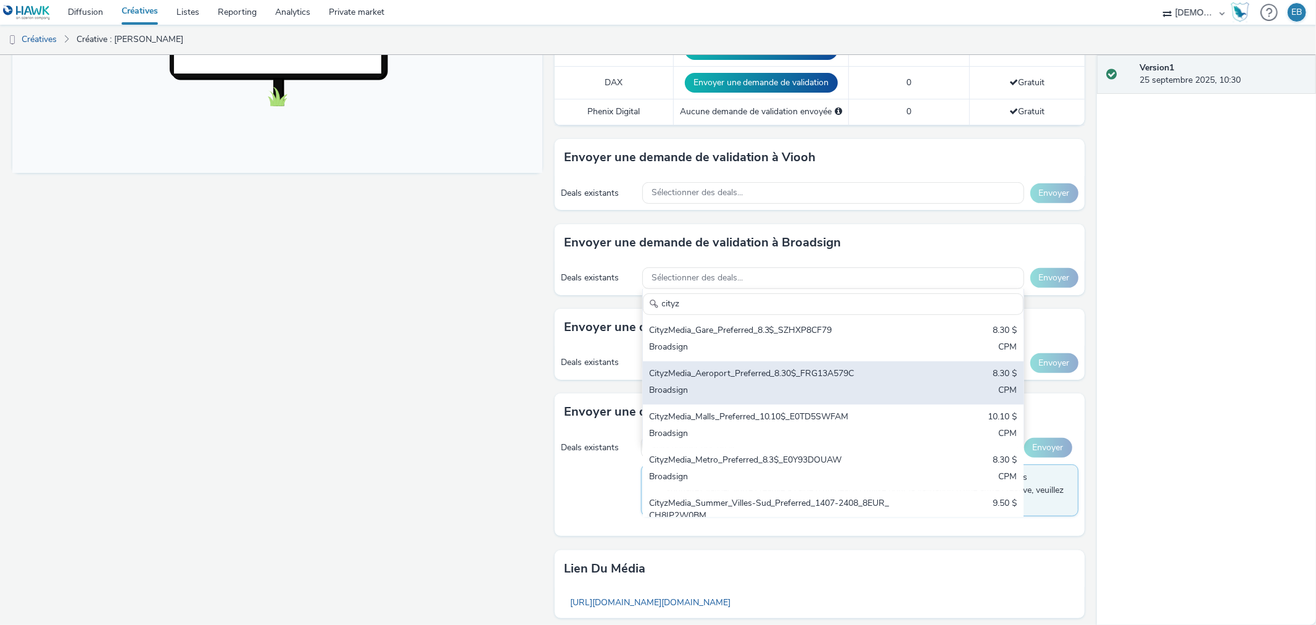
scroll to position [69, 0]
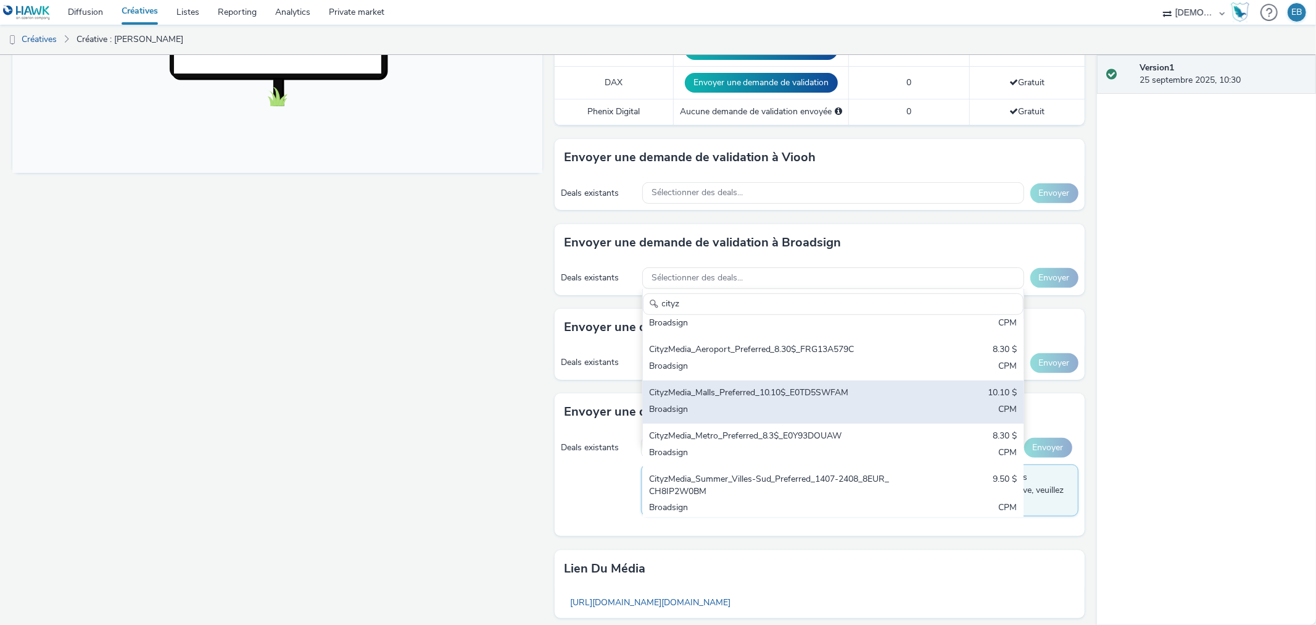
type input "cityz"
click at [818, 403] on div "Broadsign" at bounding box center [771, 410] width 244 height 14
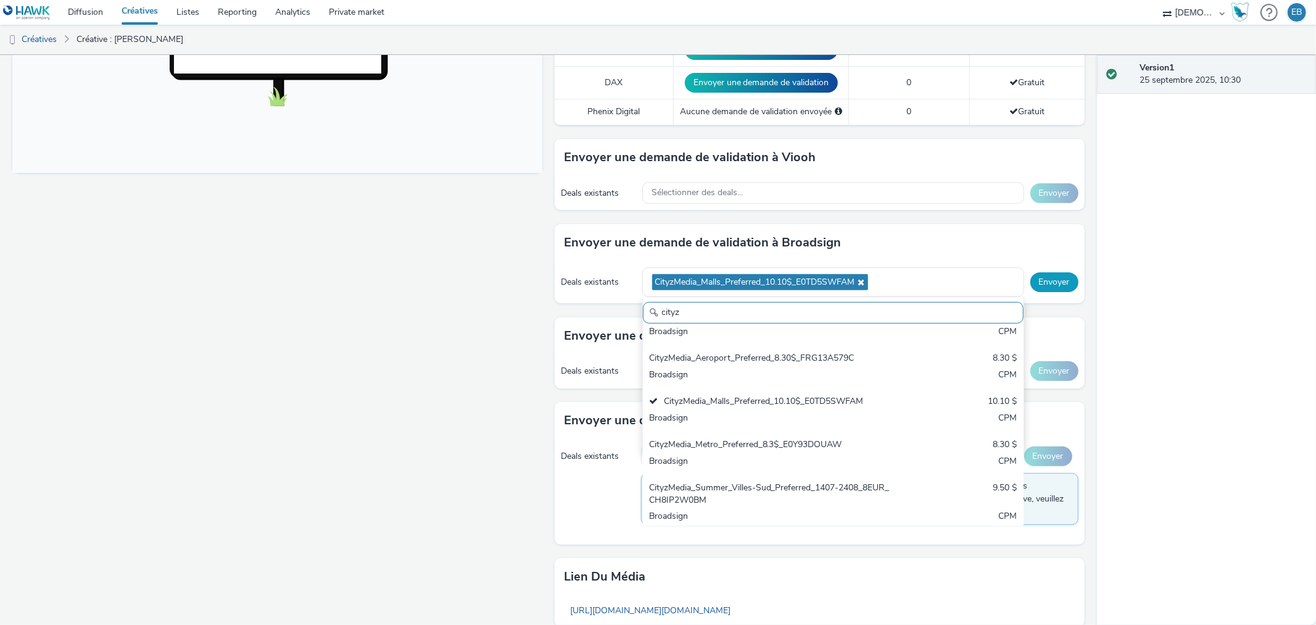
click at [1060, 272] on button "Envoyer" at bounding box center [1055, 282] width 48 height 20
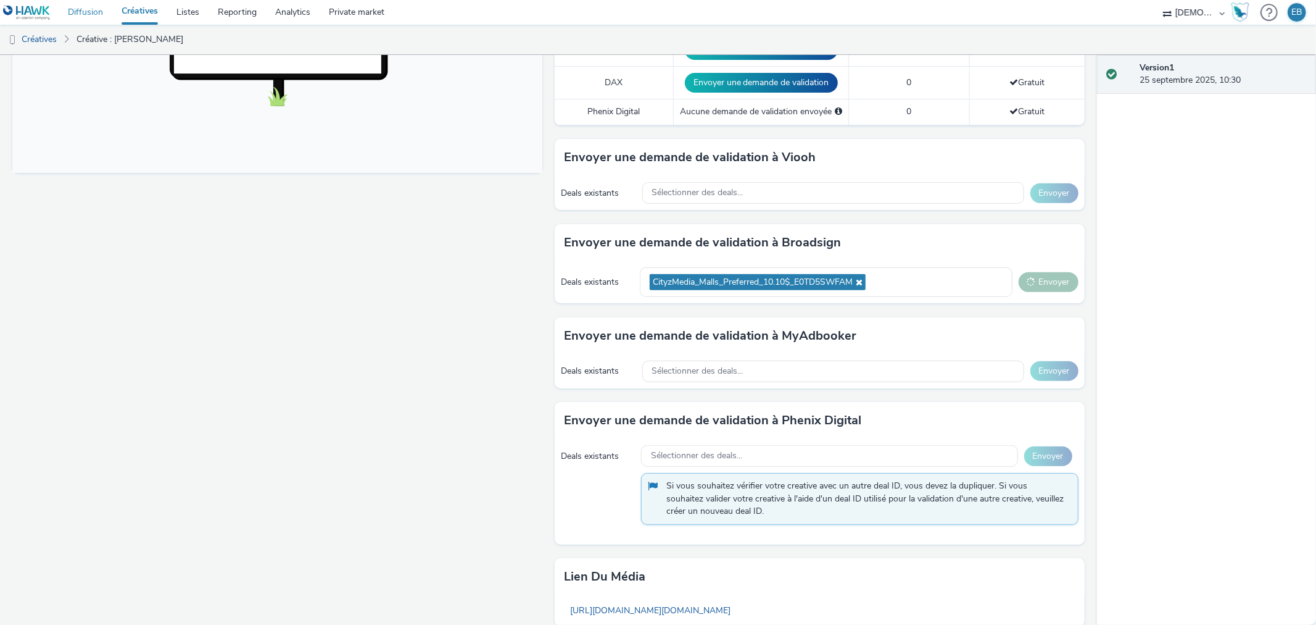
drag, startPoint x: 123, startPoint y: 10, endPoint x: 81, endPoint y: 15, distance: 42.3
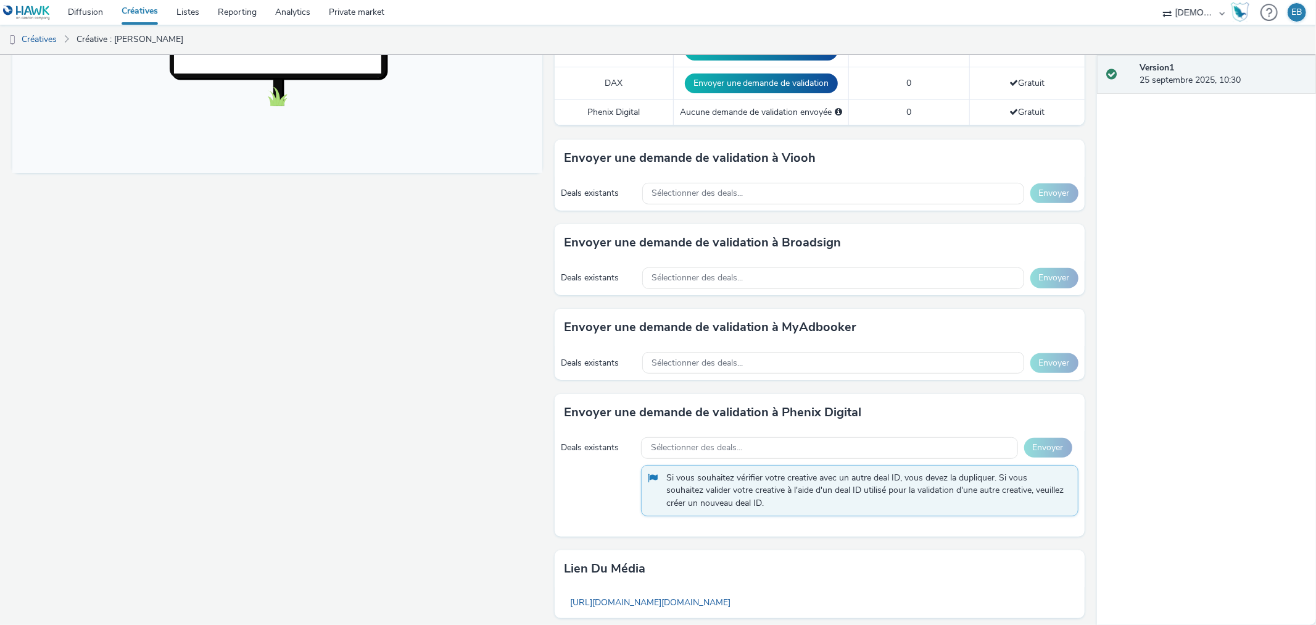
click at [736, 177] on div "Deals existants Sélectionner des deals... Envoyer" at bounding box center [820, 194] width 530 height 34
click at [744, 183] on div "Sélectionner des deals..." at bounding box center [834, 194] width 382 height 22
type input "imed"
click at [726, 272] on div "Sélectionner des deals..." at bounding box center [834, 278] width 382 height 22
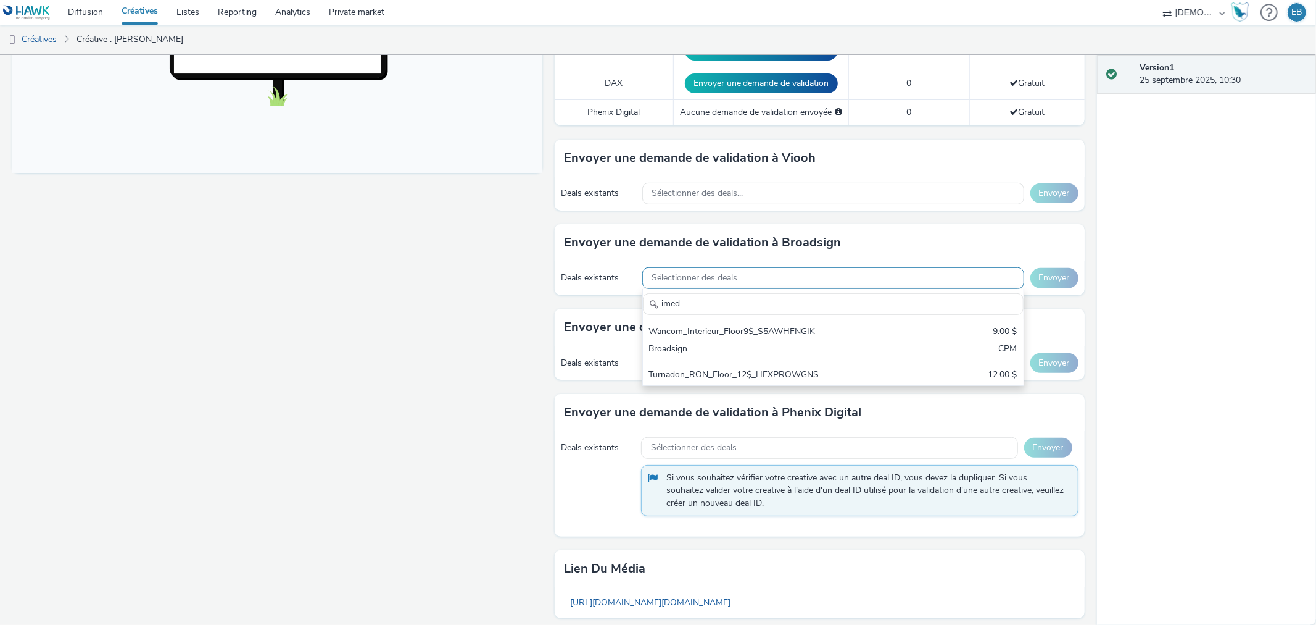
scroll to position [0, 0]
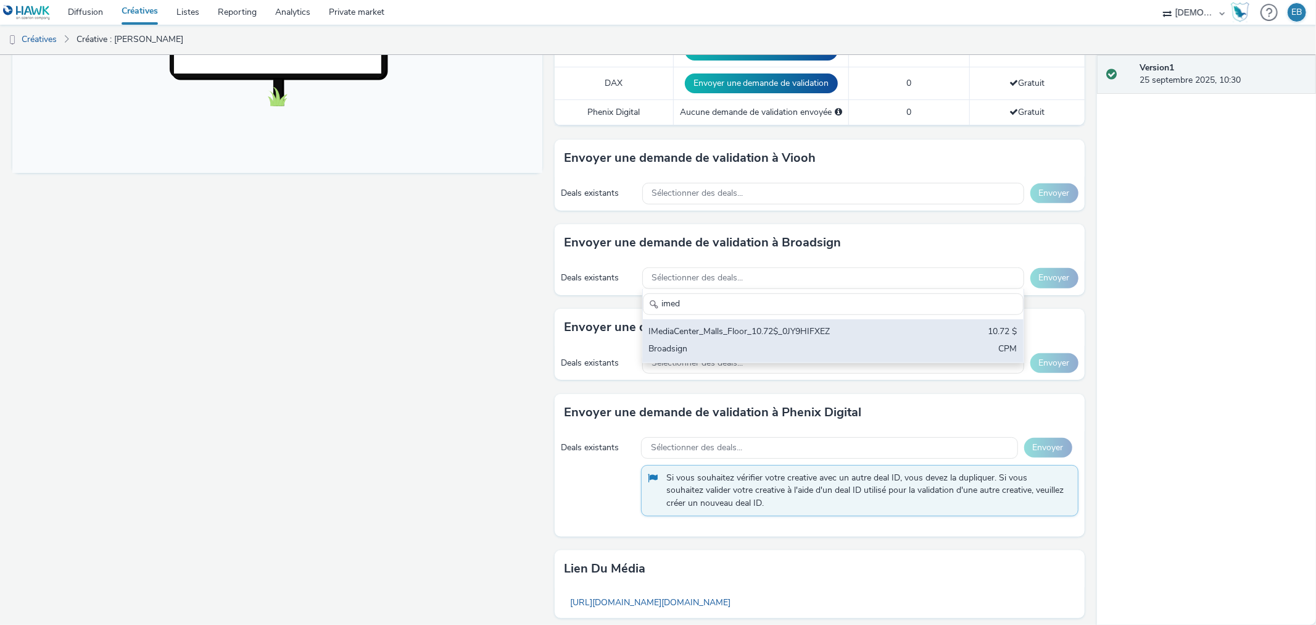
type input "imed"
click at [718, 343] on div "Broadsign" at bounding box center [771, 350] width 244 height 14
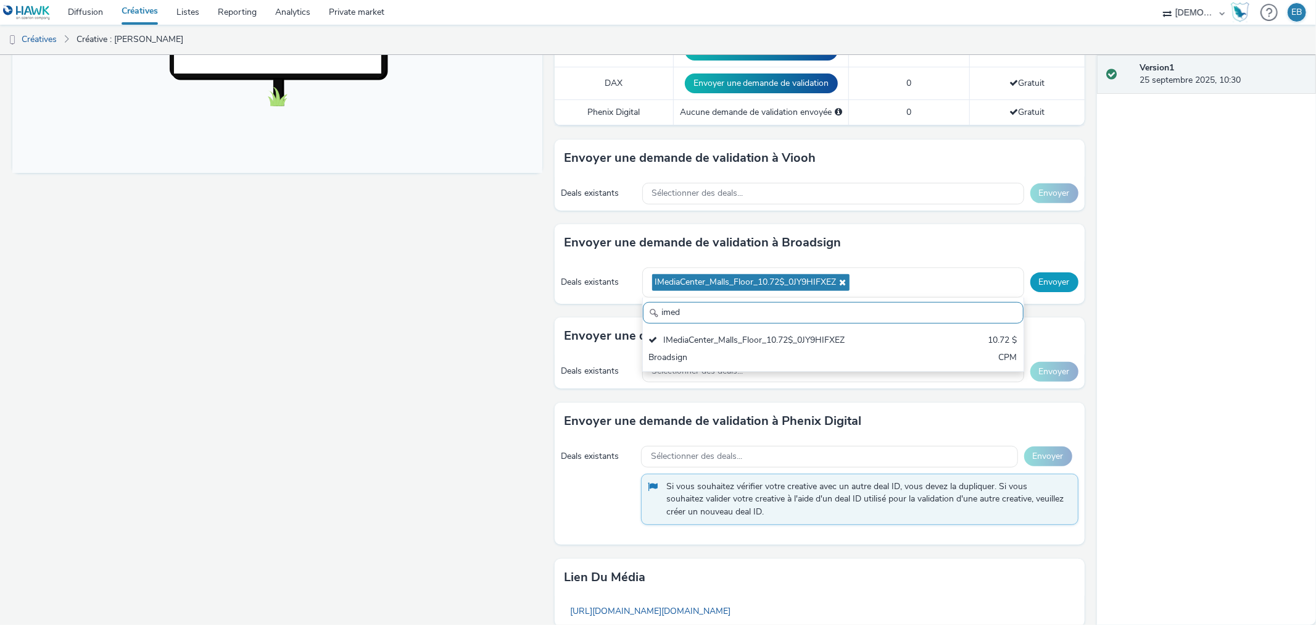
click at [1057, 272] on button "Envoyer" at bounding box center [1055, 282] width 48 height 20
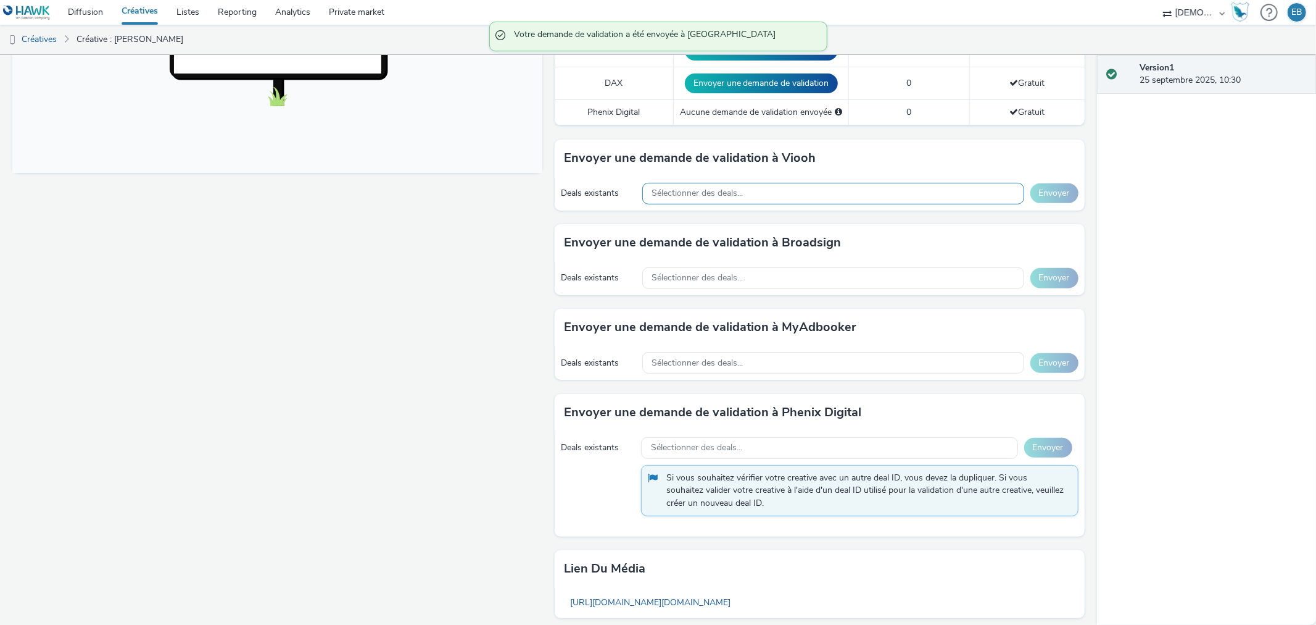
click at [720, 188] on span "Sélectionner des deals..." at bounding box center [697, 193] width 91 height 10
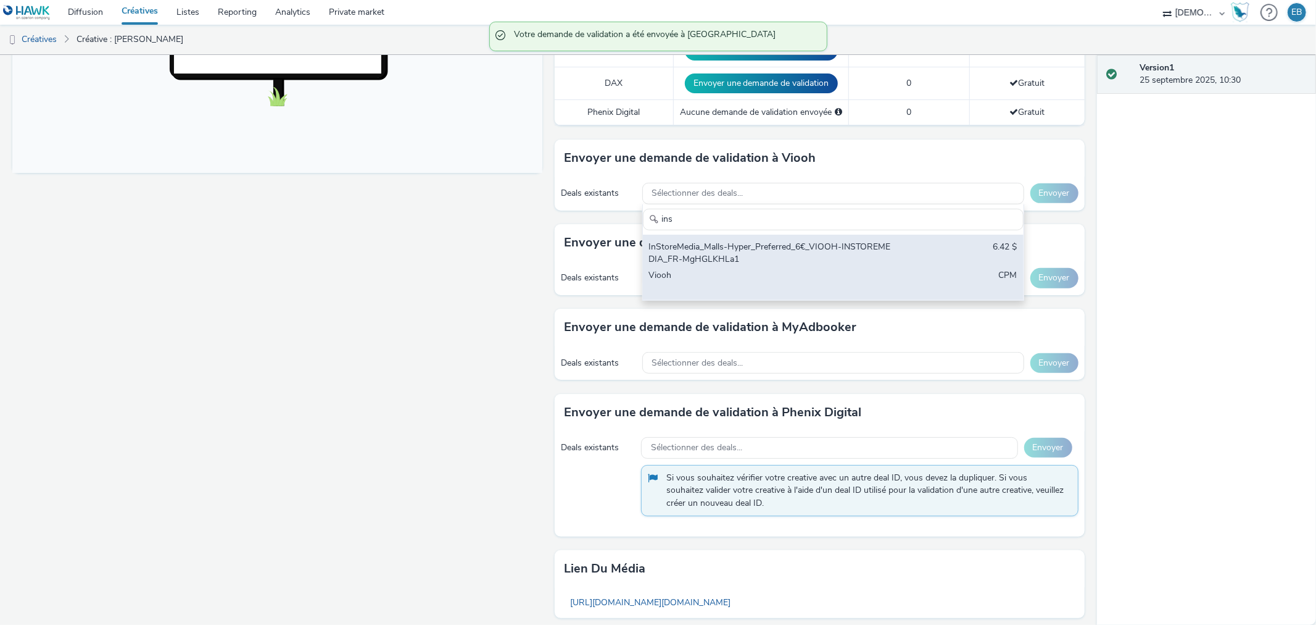
type input "ins"
click at [861, 277] on div "Viooh" at bounding box center [771, 281] width 244 height 25
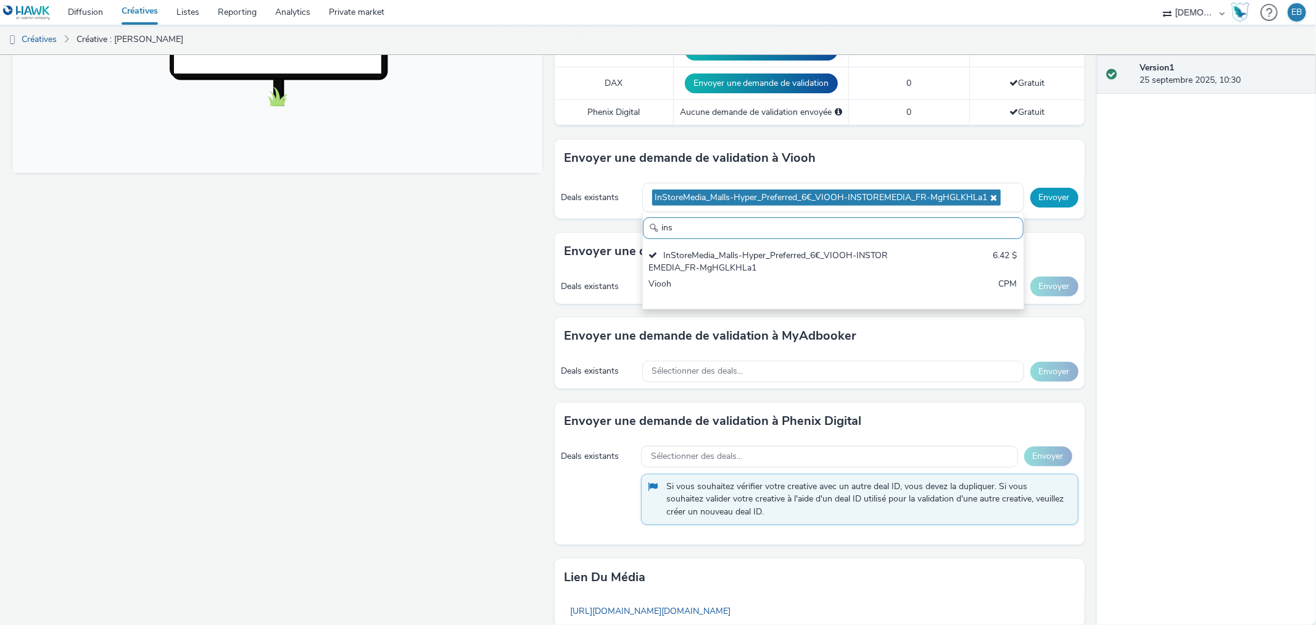
click at [1063, 188] on button "Envoyer" at bounding box center [1055, 198] width 48 height 20
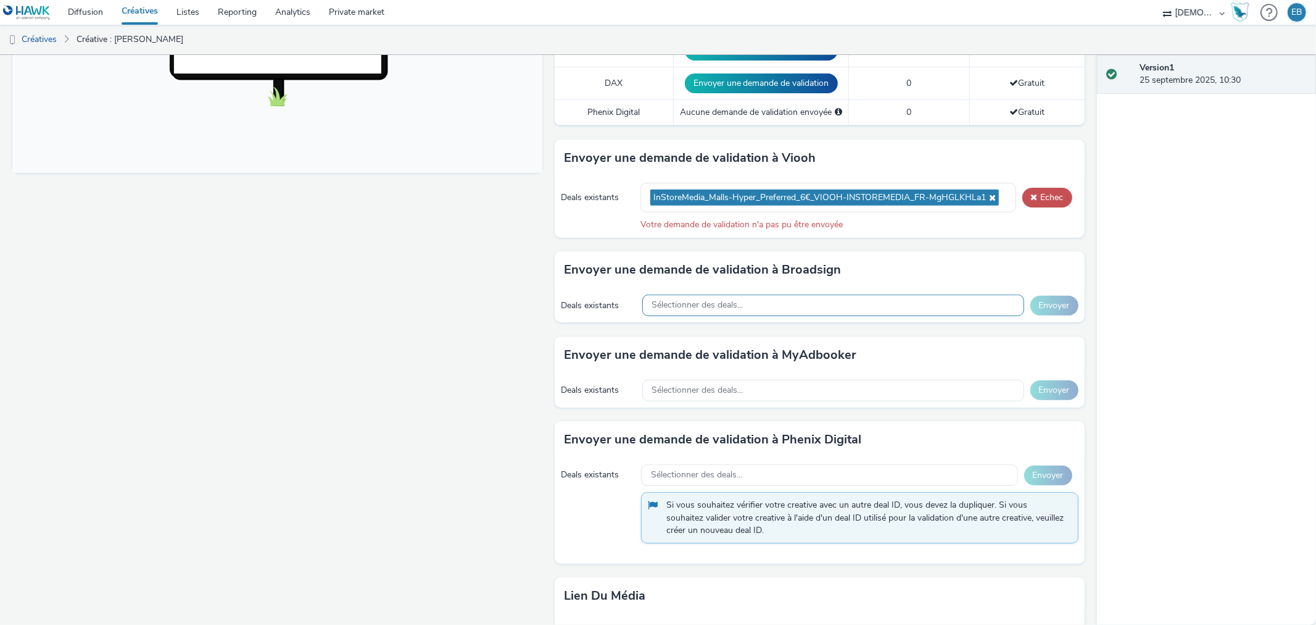
click at [775, 297] on div "Sélectionner des deals..." at bounding box center [834, 305] width 382 height 22
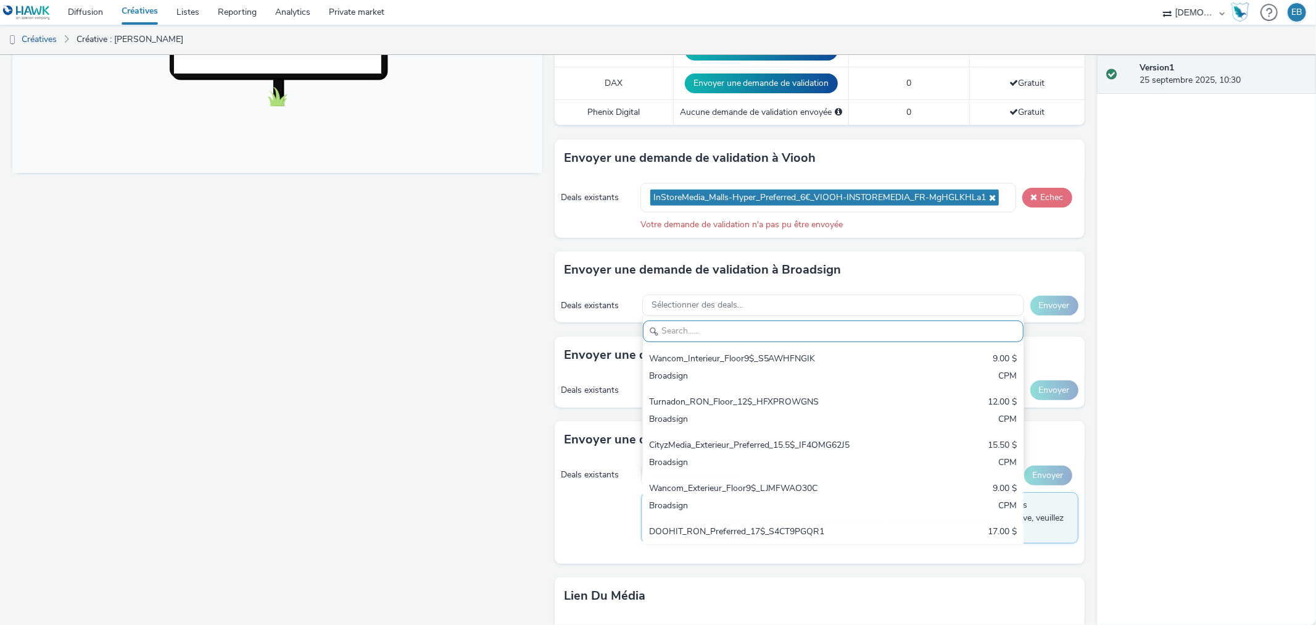
click at [1046, 188] on button "Echec" at bounding box center [1048, 198] width 50 height 20
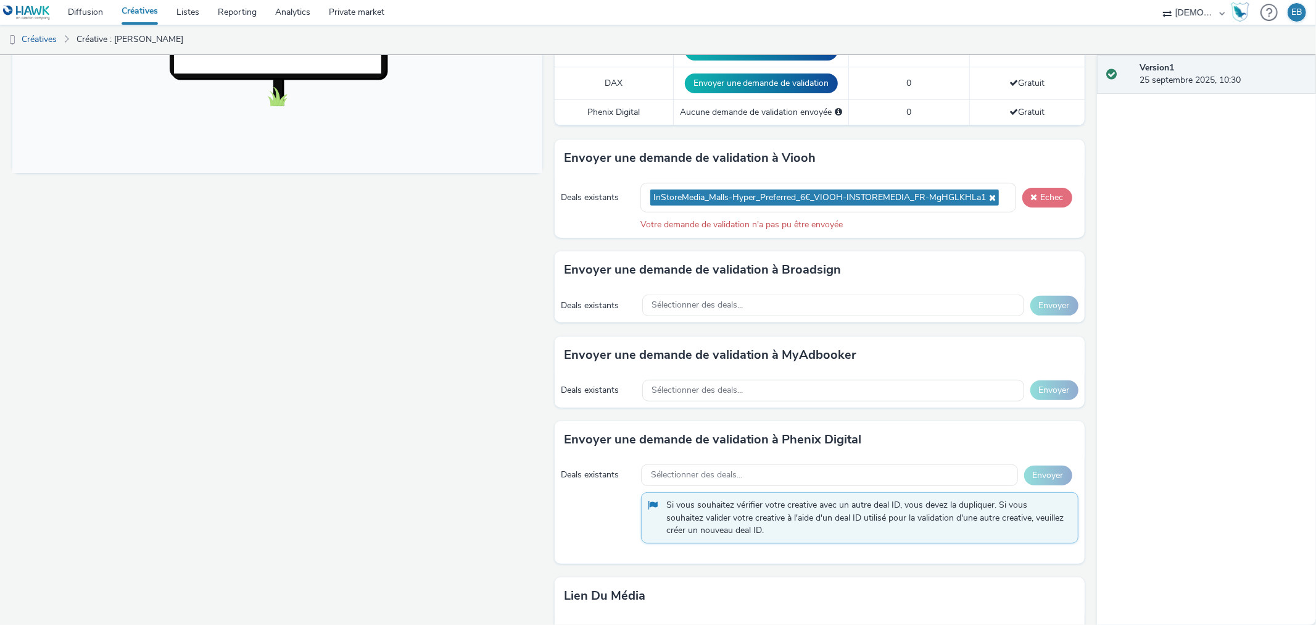
click at [1046, 188] on button "Echec" at bounding box center [1048, 198] width 50 height 20
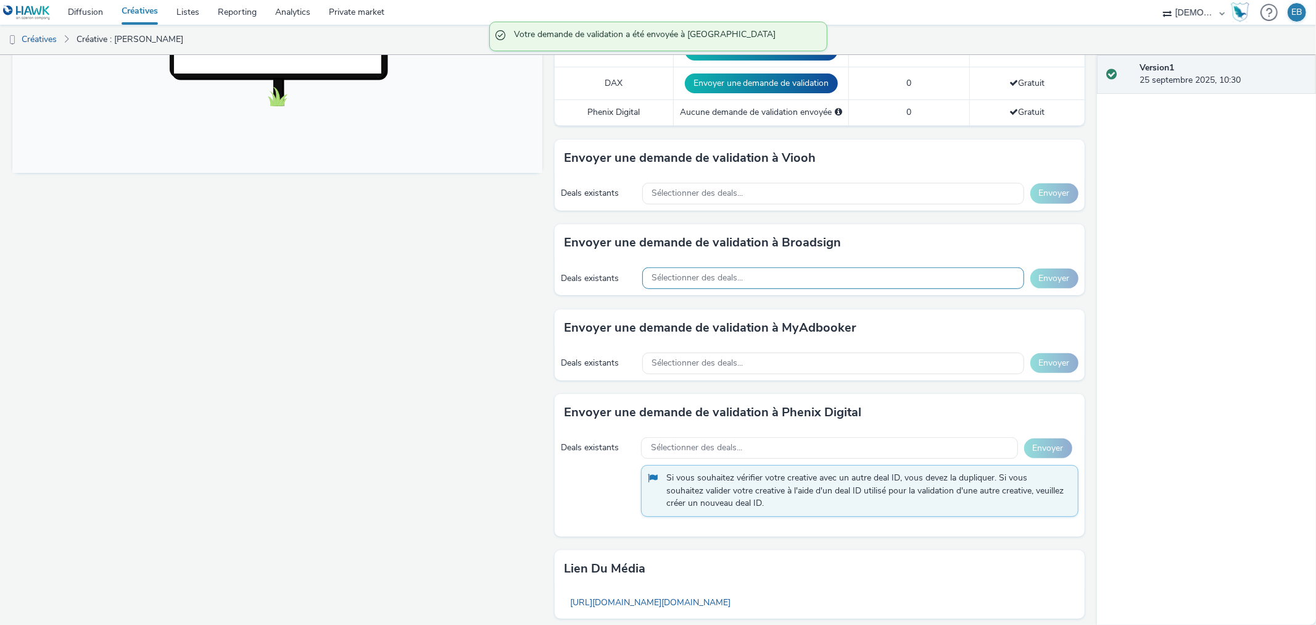
click at [781, 267] on div "Sélectionner des deals..." at bounding box center [834, 278] width 382 height 22
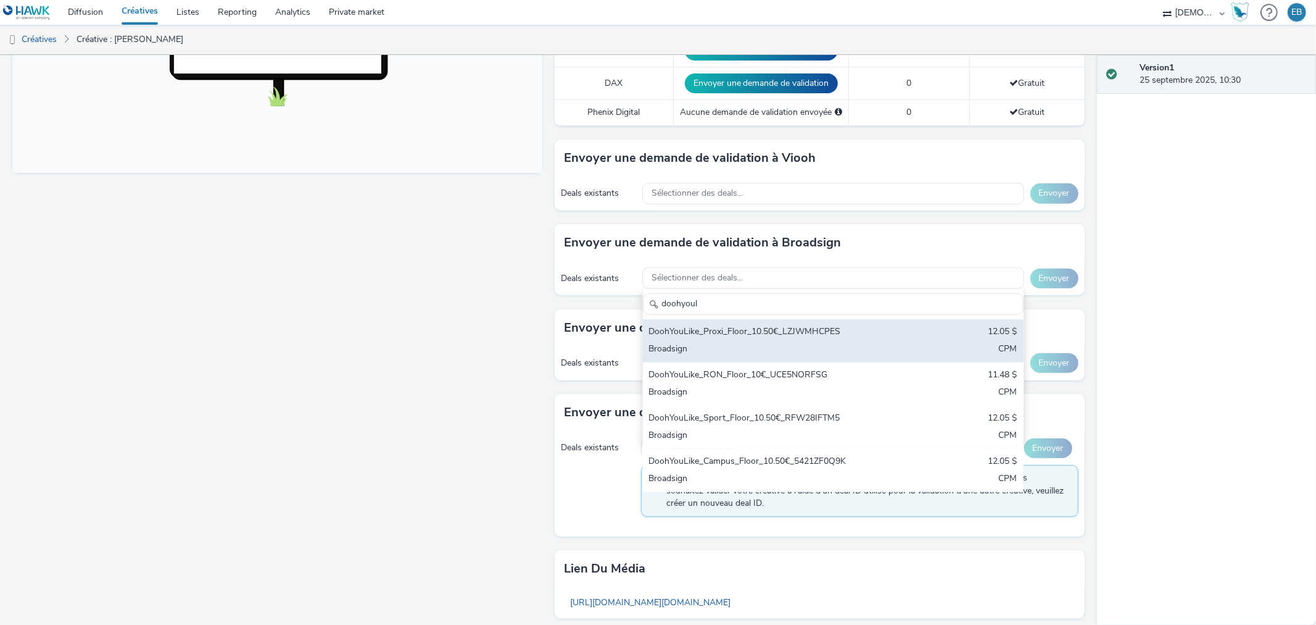
type input "doohyoul"
click at [833, 343] on div "Broadsign" at bounding box center [771, 350] width 244 height 14
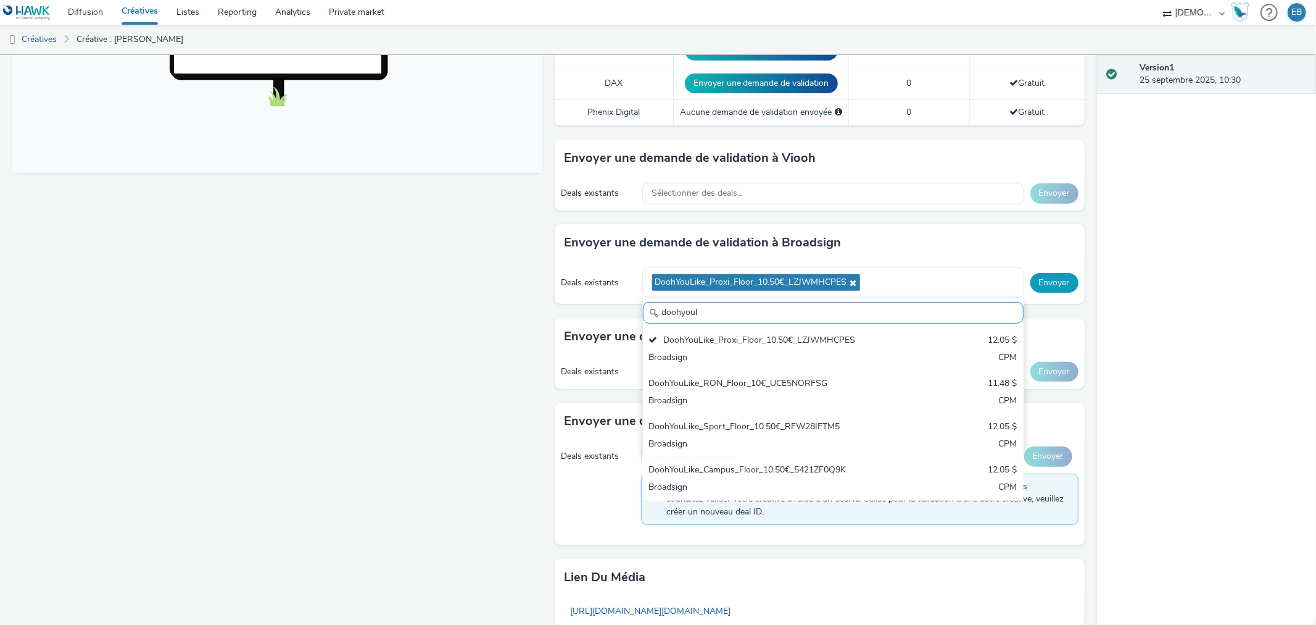
click at [1041, 273] on button "Envoyer" at bounding box center [1055, 283] width 48 height 20
